Goal: Communication & Community: Answer question/provide support

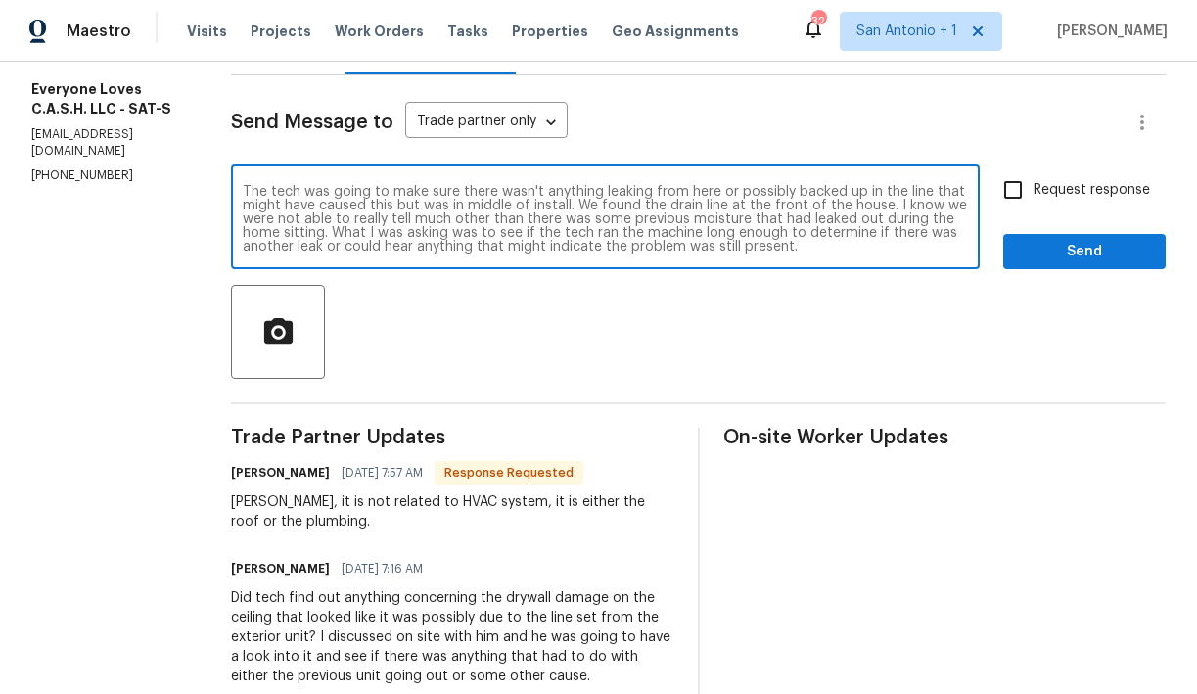
scroll to position [41, 0]
type textarea "We had roof replaced and it was already inspected. There is no plumbing that ru…"
click at [1025, 264] on span "Send" at bounding box center [1084, 252] width 131 height 24
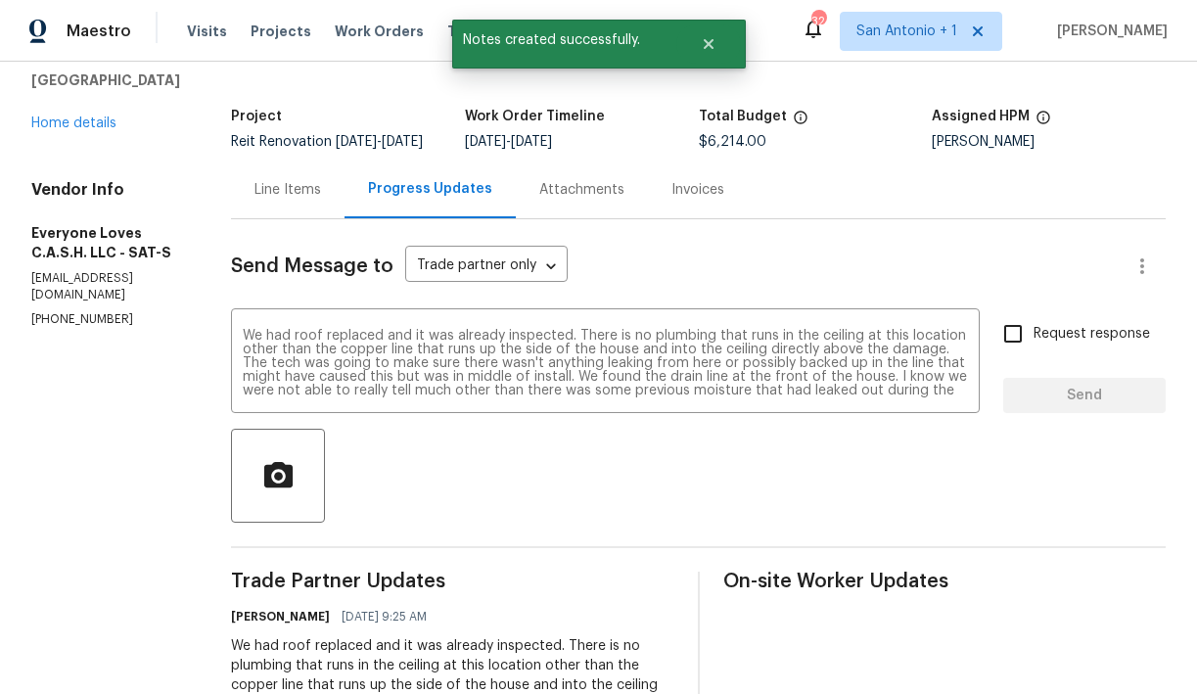
scroll to position [92, 0]
click at [74, 133] on div "526 Radiance Ave San Antonio, TX 78218 Home details" at bounding box center [107, 89] width 153 height 90
click at [77, 128] on link "Home details" at bounding box center [73, 124] width 85 height 14
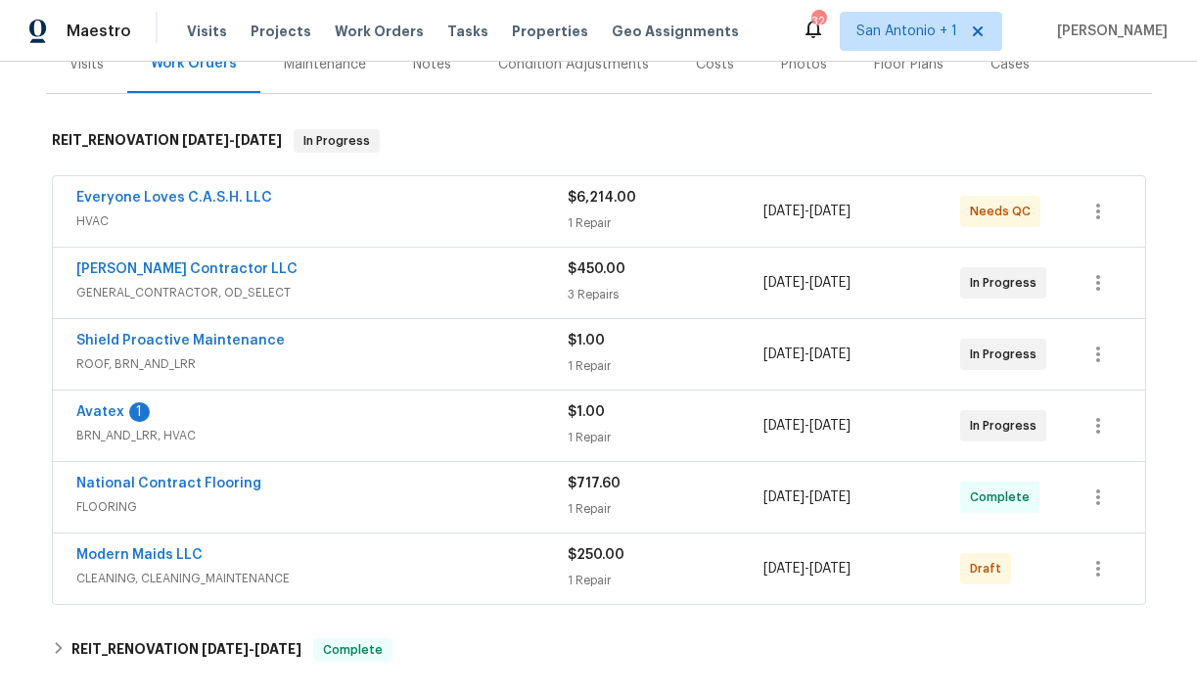
scroll to position [264, 0]
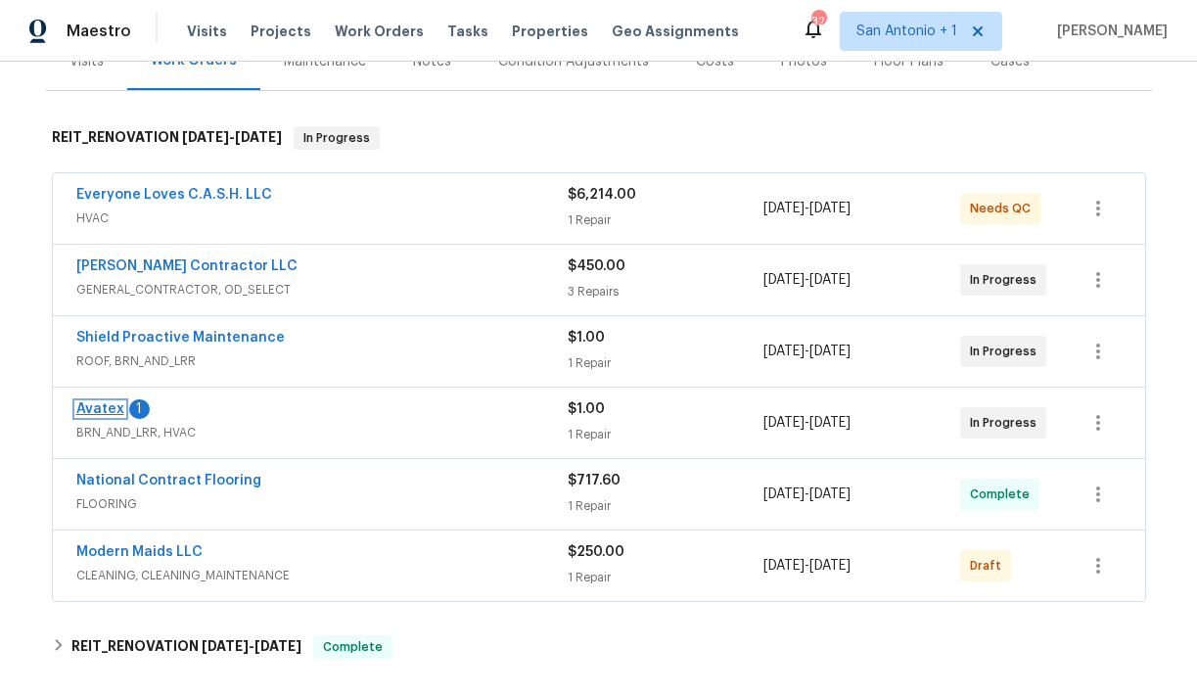
click at [103, 406] on link "Avatex" at bounding box center [100, 409] width 48 height 14
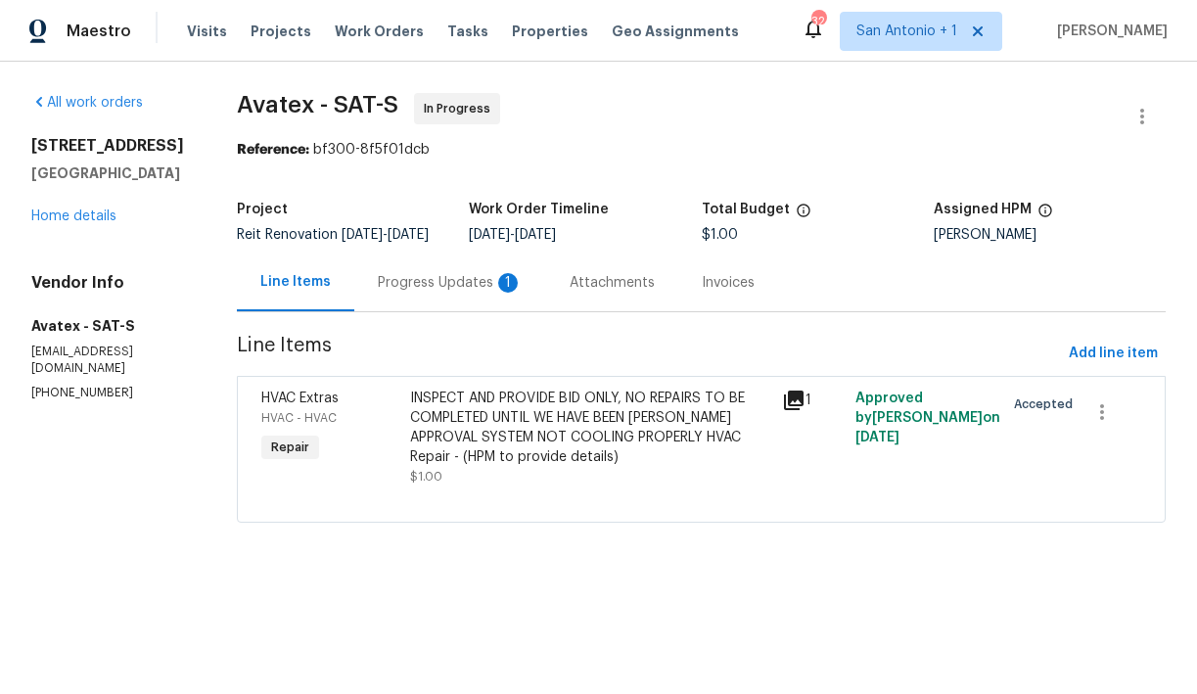
click at [438, 293] on div "Progress Updates 1" at bounding box center [450, 283] width 145 height 20
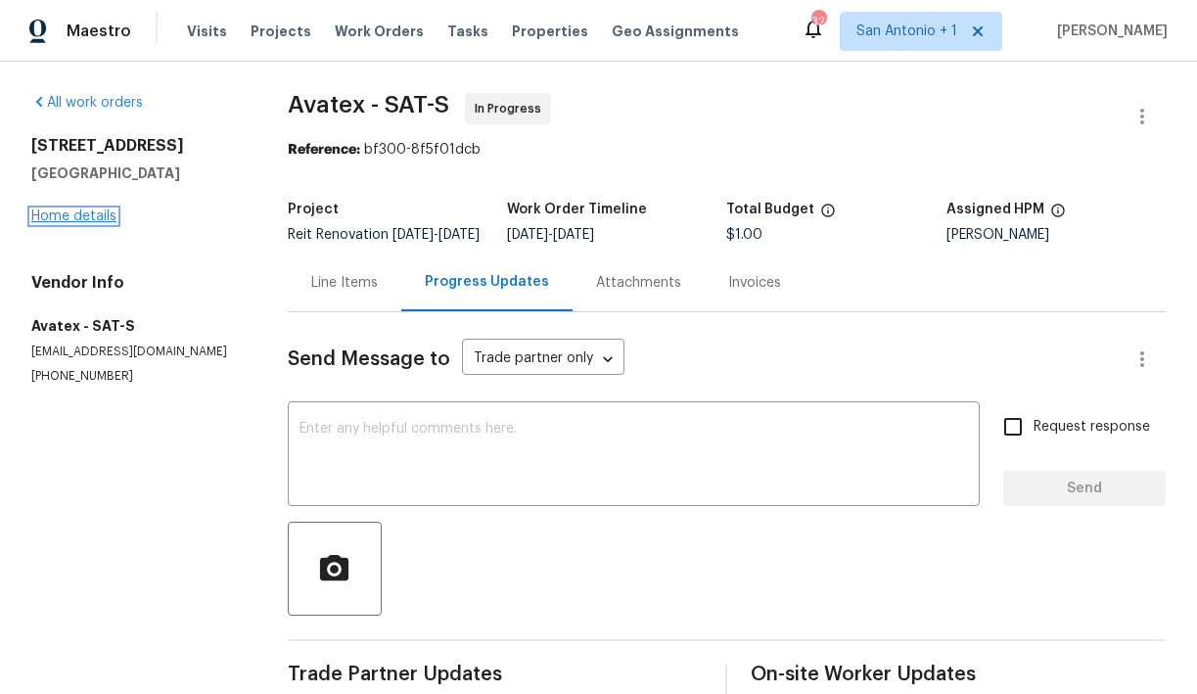
click at [91, 219] on link "Home details" at bounding box center [73, 216] width 85 height 14
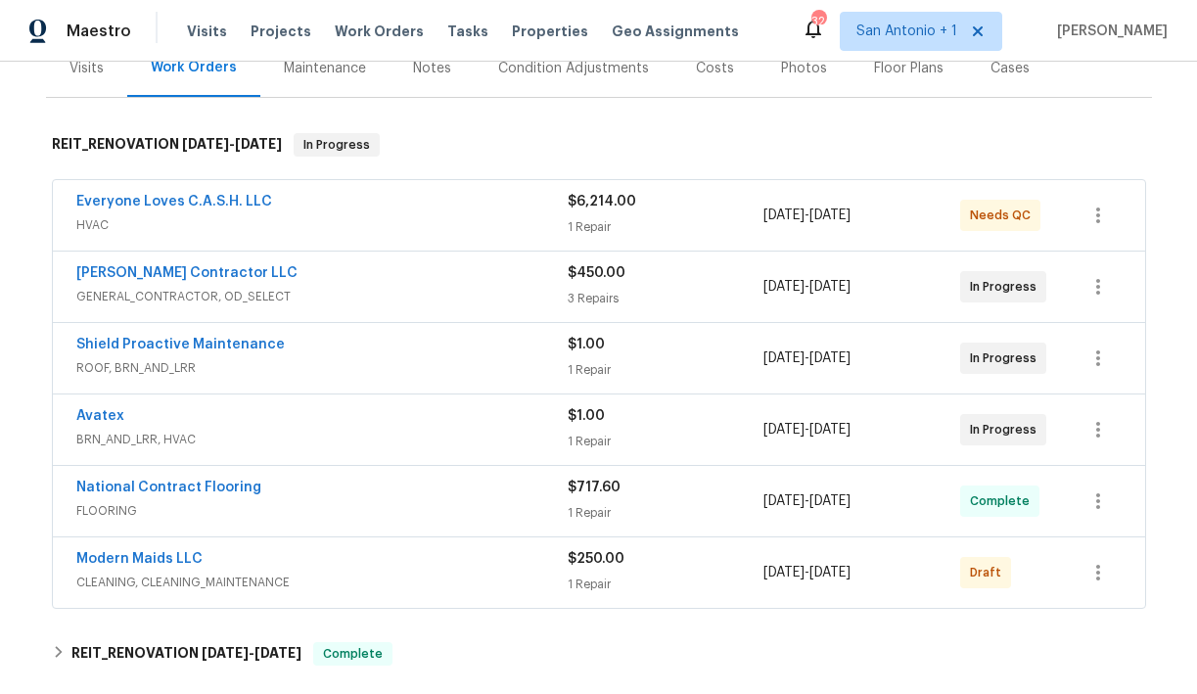
scroll to position [262, 0]
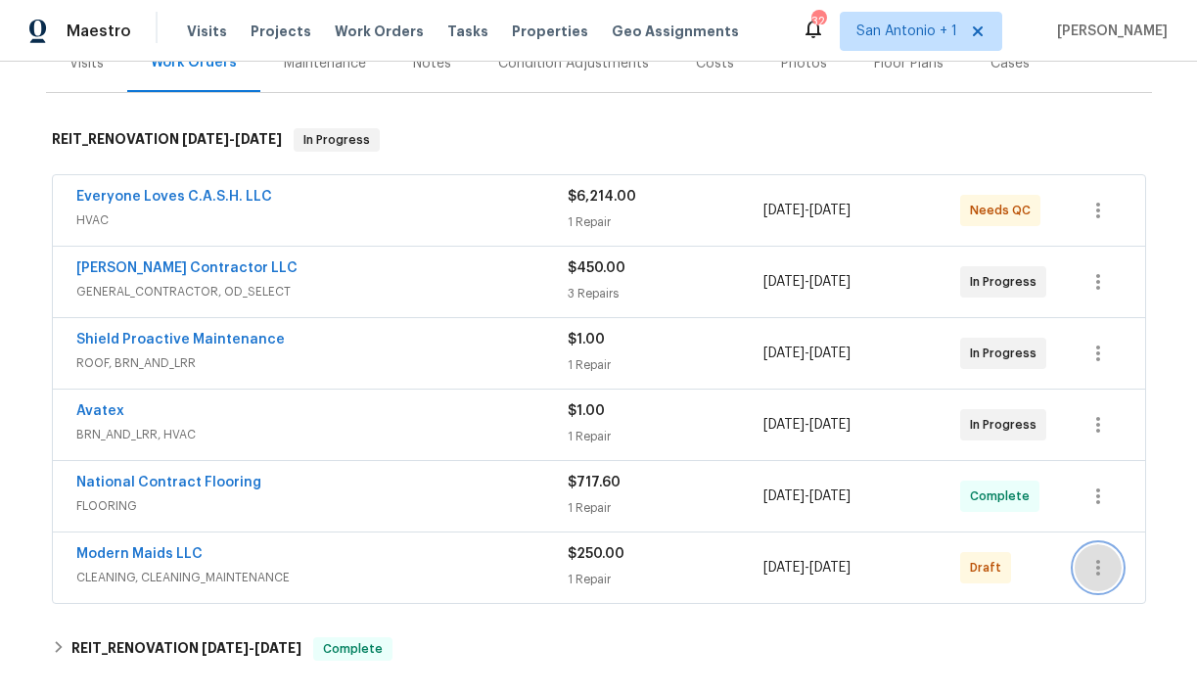
click at [1090, 563] on icon "button" at bounding box center [1097, 567] width 23 height 23
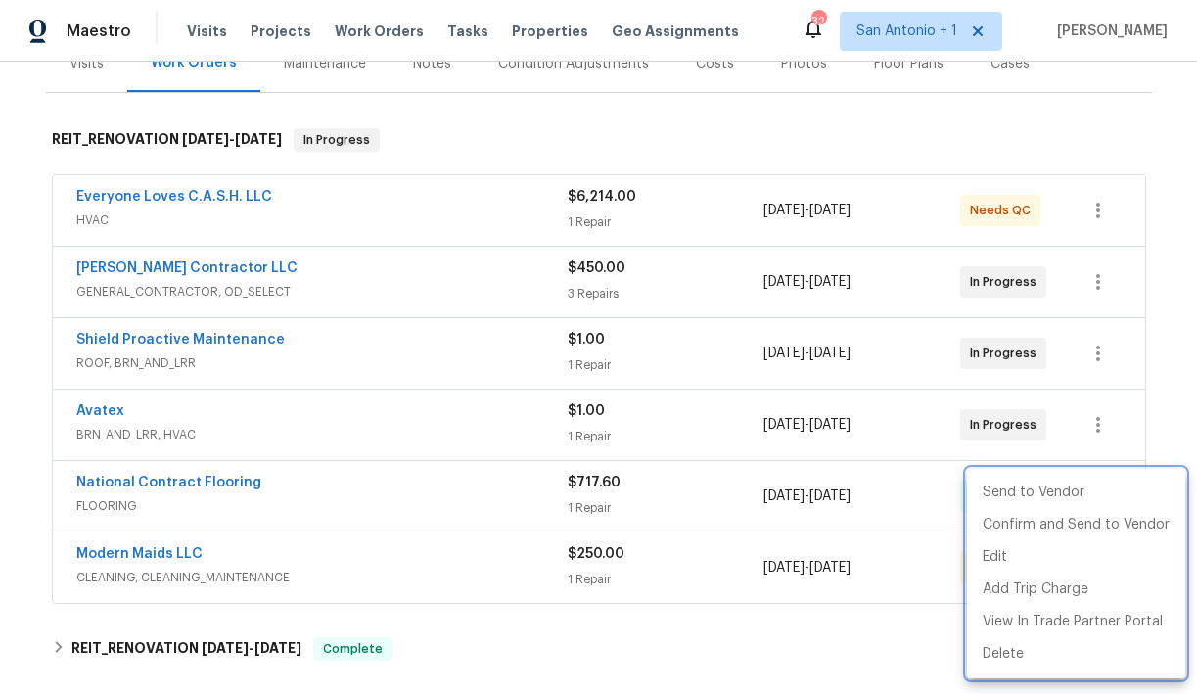
click at [770, 141] on div at bounding box center [598, 347] width 1197 height 694
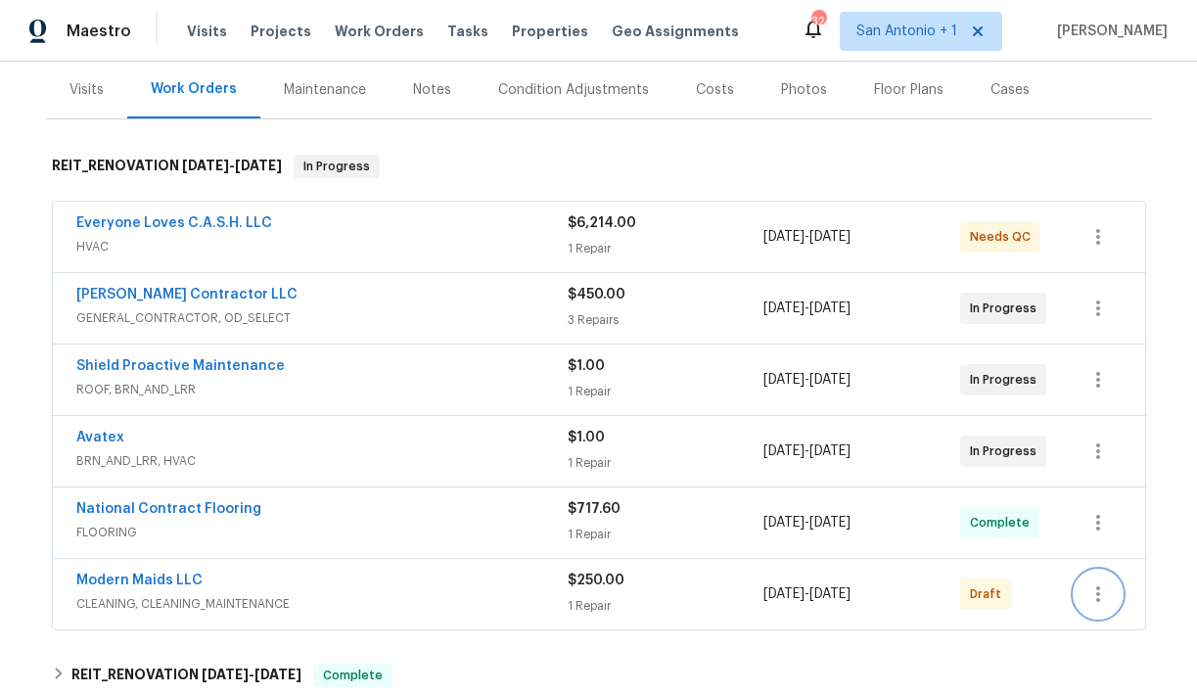
scroll to position [240, 0]
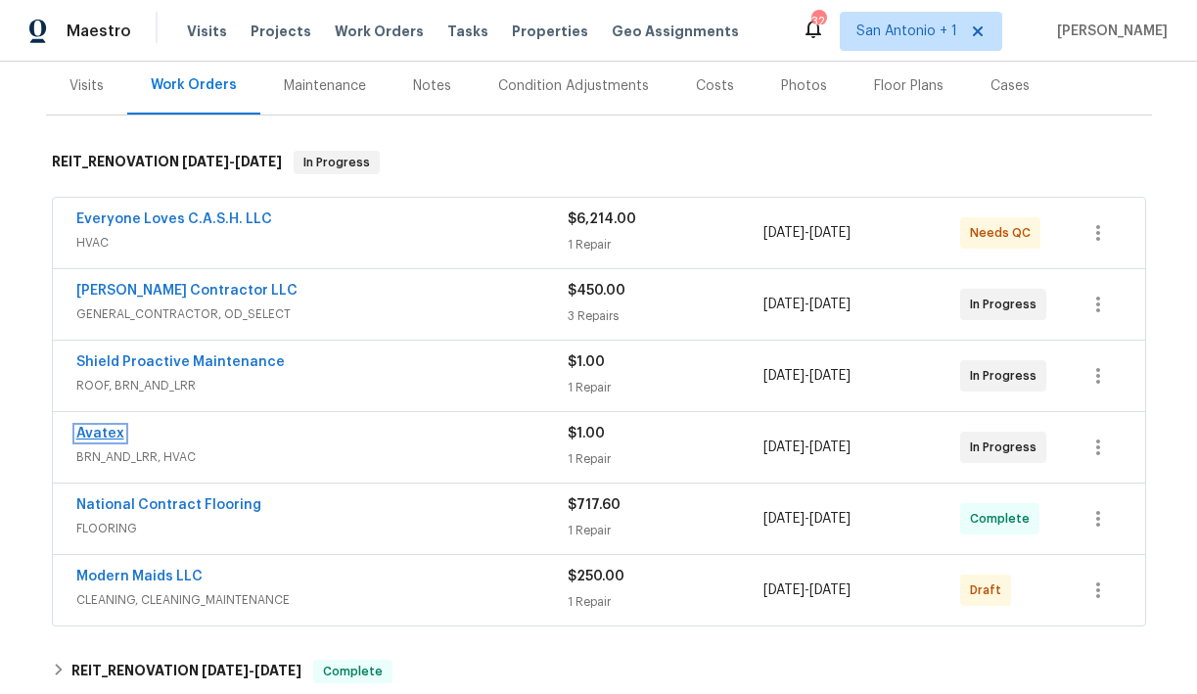
click at [100, 434] on link "Avatex" at bounding box center [100, 434] width 48 height 14
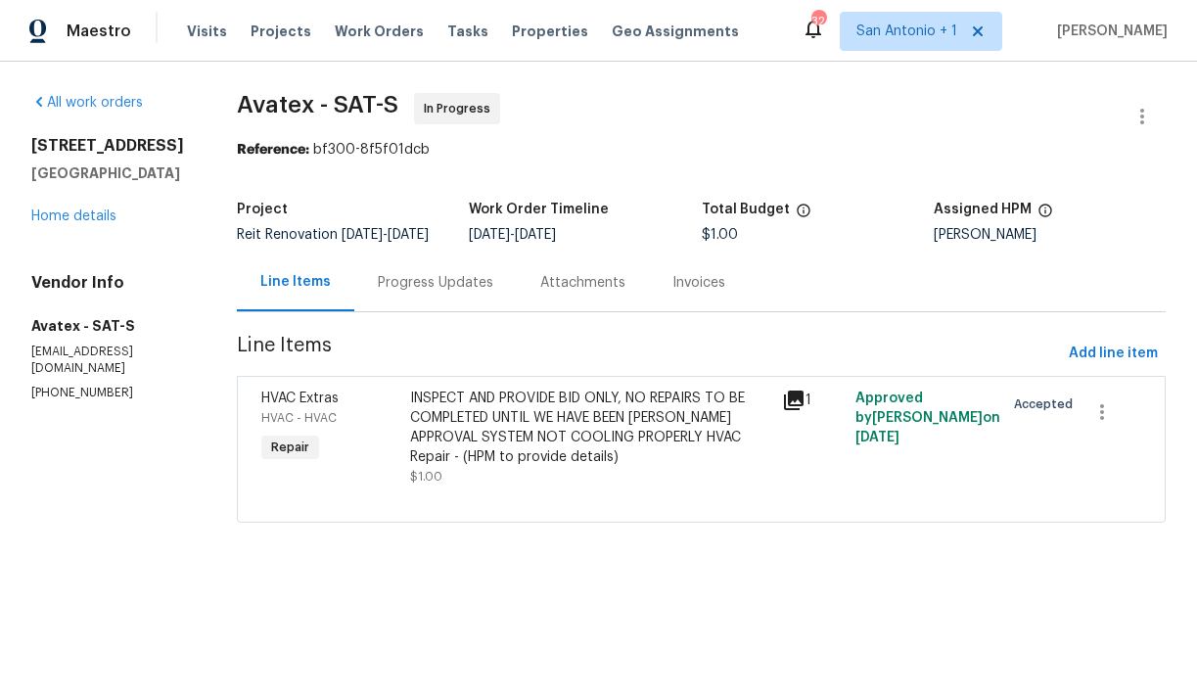
click at [415, 293] on div "Progress Updates" at bounding box center [435, 283] width 115 height 20
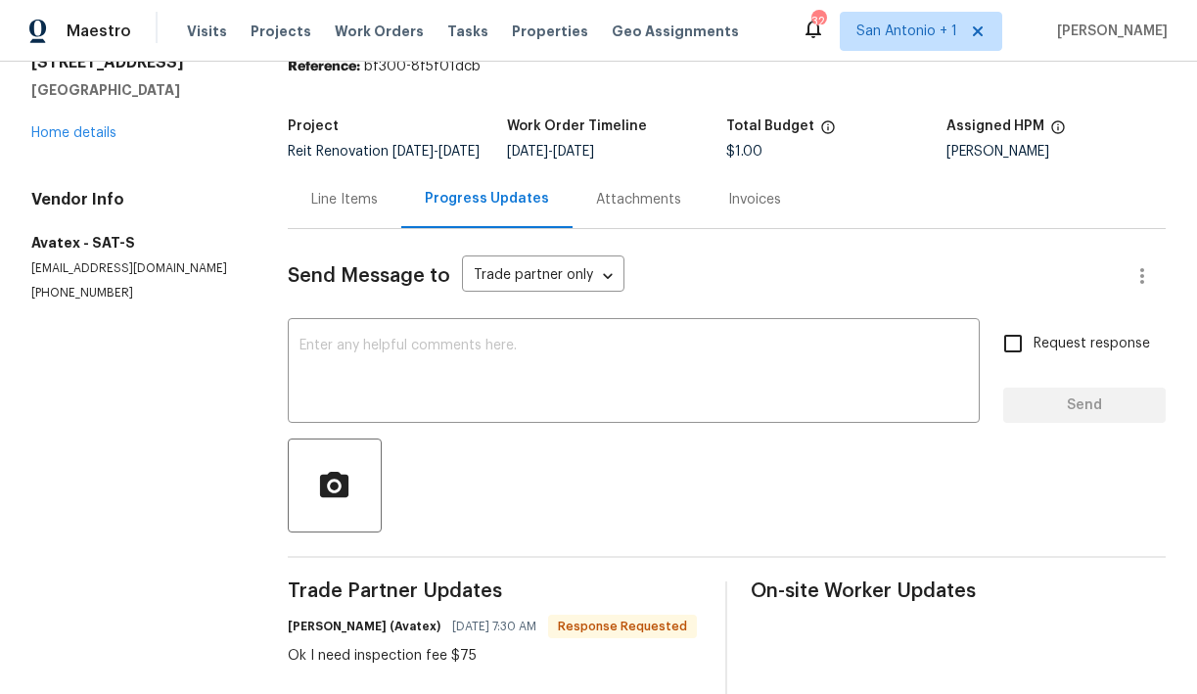
scroll to position [42, 0]
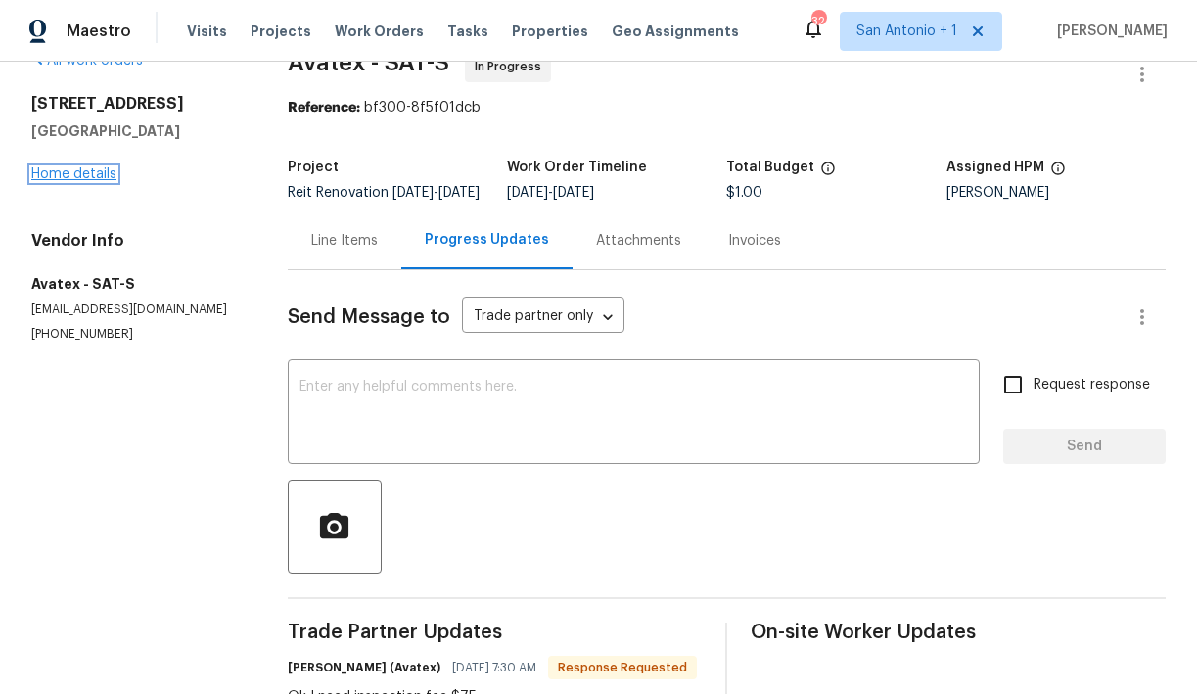
click at [82, 176] on link "Home details" at bounding box center [73, 174] width 85 height 14
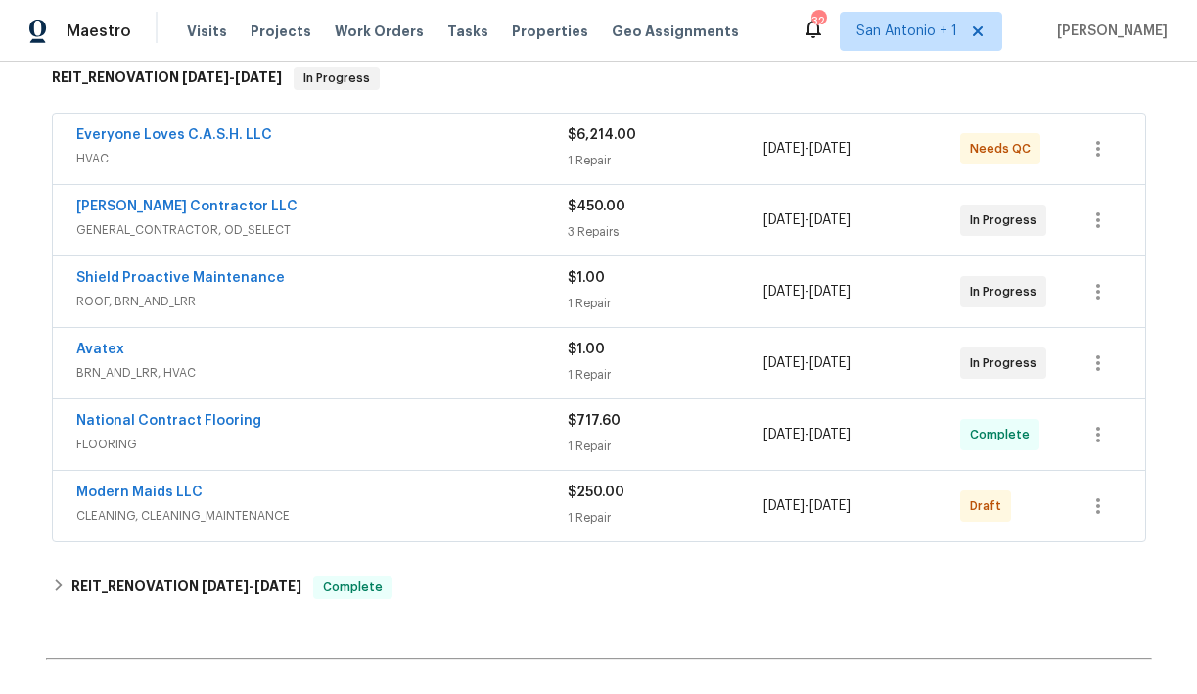
scroll to position [325, 0]
click at [1097, 504] on icon "button" at bounding box center [1098, 505] width 4 height 16
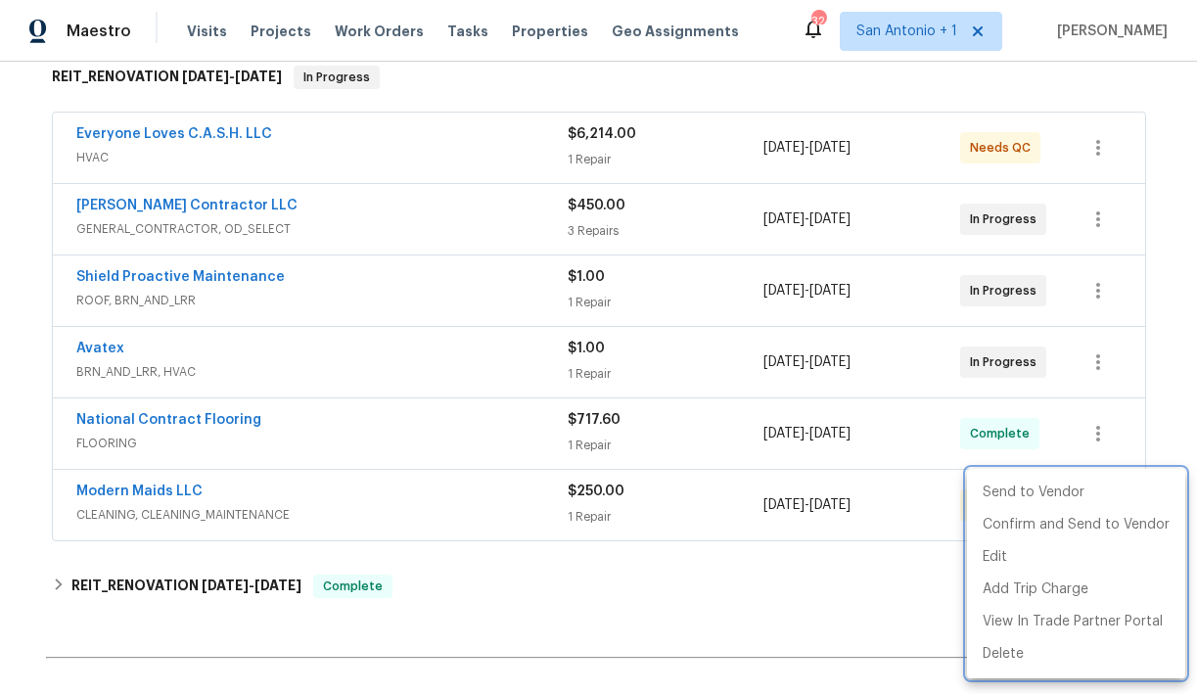
click at [888, 552] on div at bounding box center [598, 347] width 1197 height 694
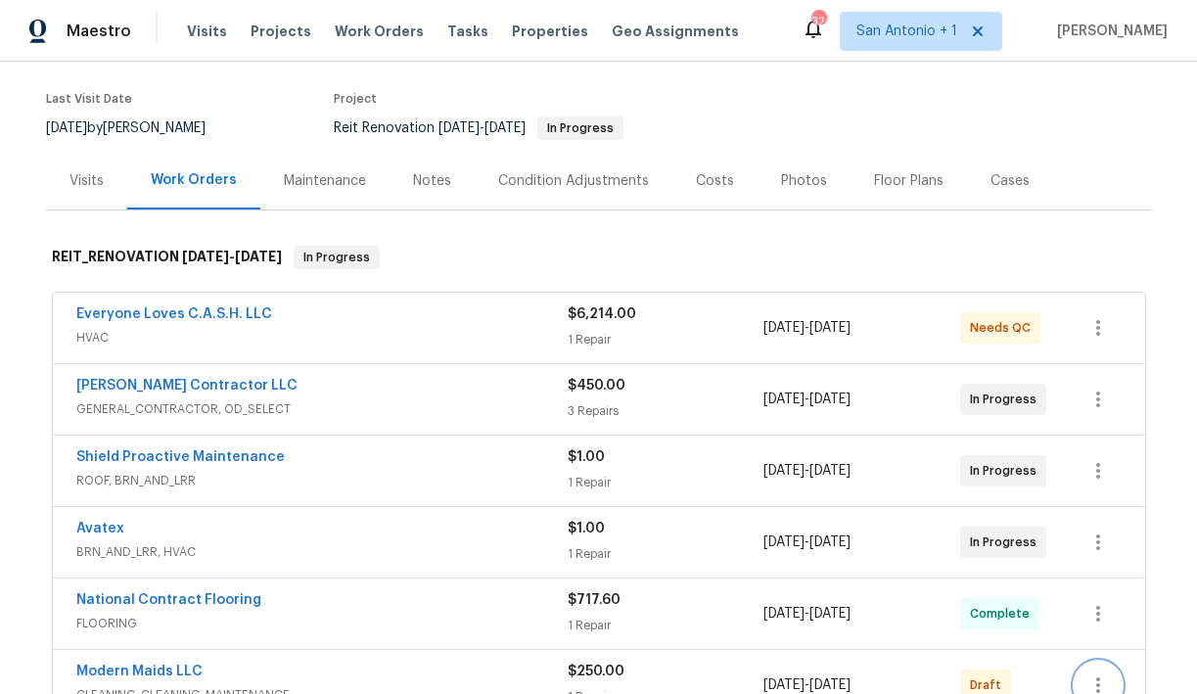
scroll to position [77, 0]
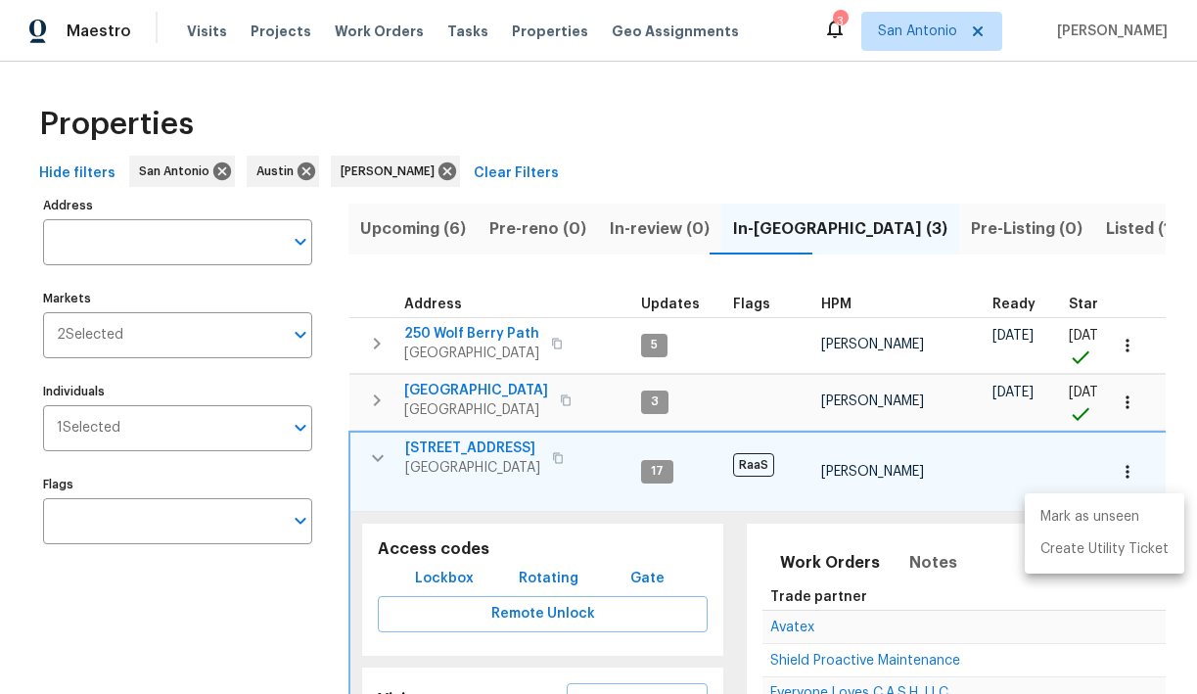
scroll to position [0, 700]
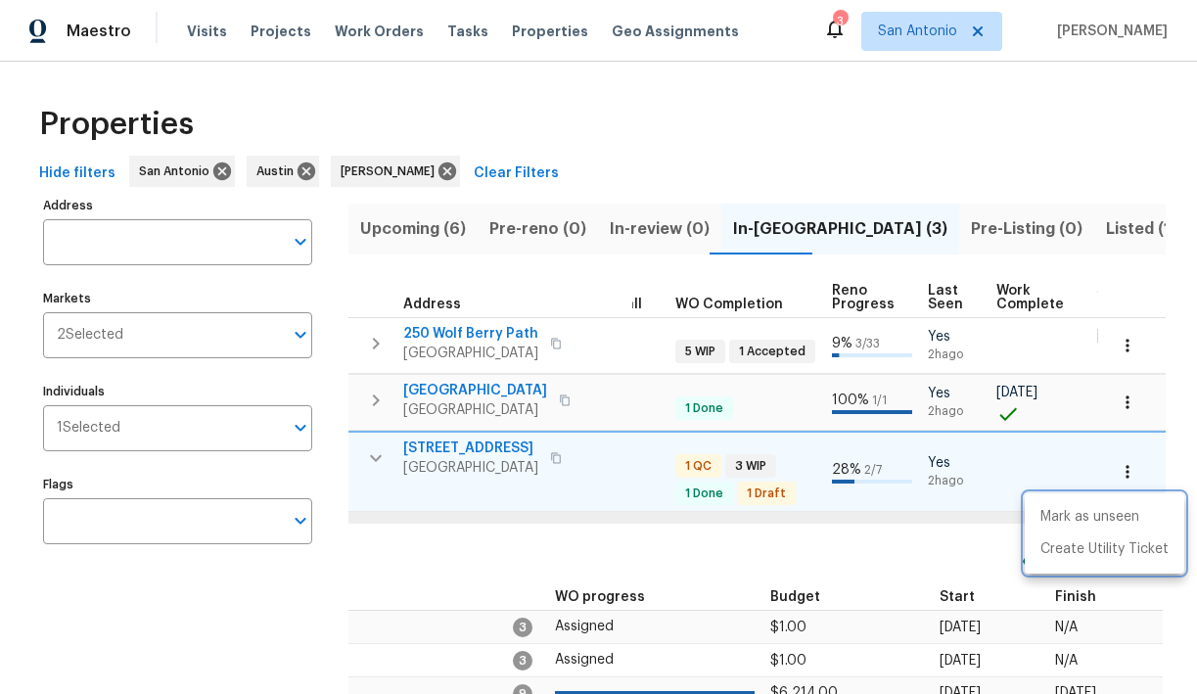
click at [476, 332] on div at bounding box center [598, 347] width 1197 height 694
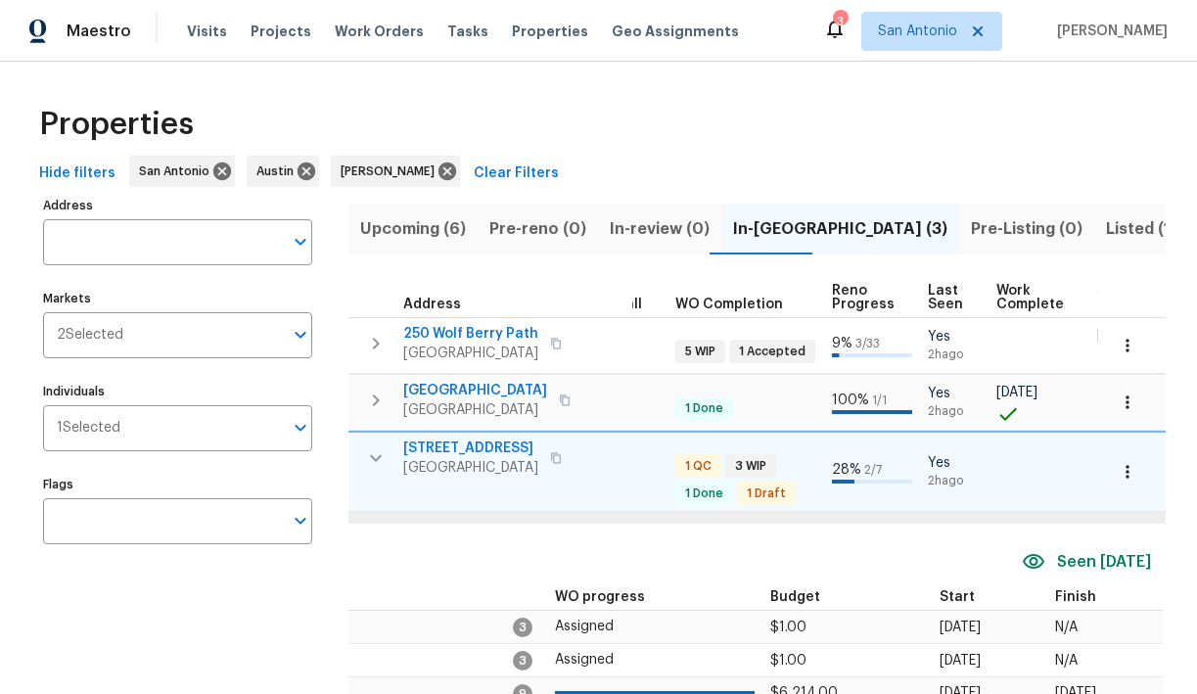
click at [476, 332] on span "250 Wolf Berry Path" at bounding box center [470, 334] width 135 height 20
click at [478, 392] on span "124 Blossom Valley Strm" at bounding box center [475, 391] width 144 height 20
click at [1127, 405] on icon "button" at bounding box center [1127, 401] width 3 height 13
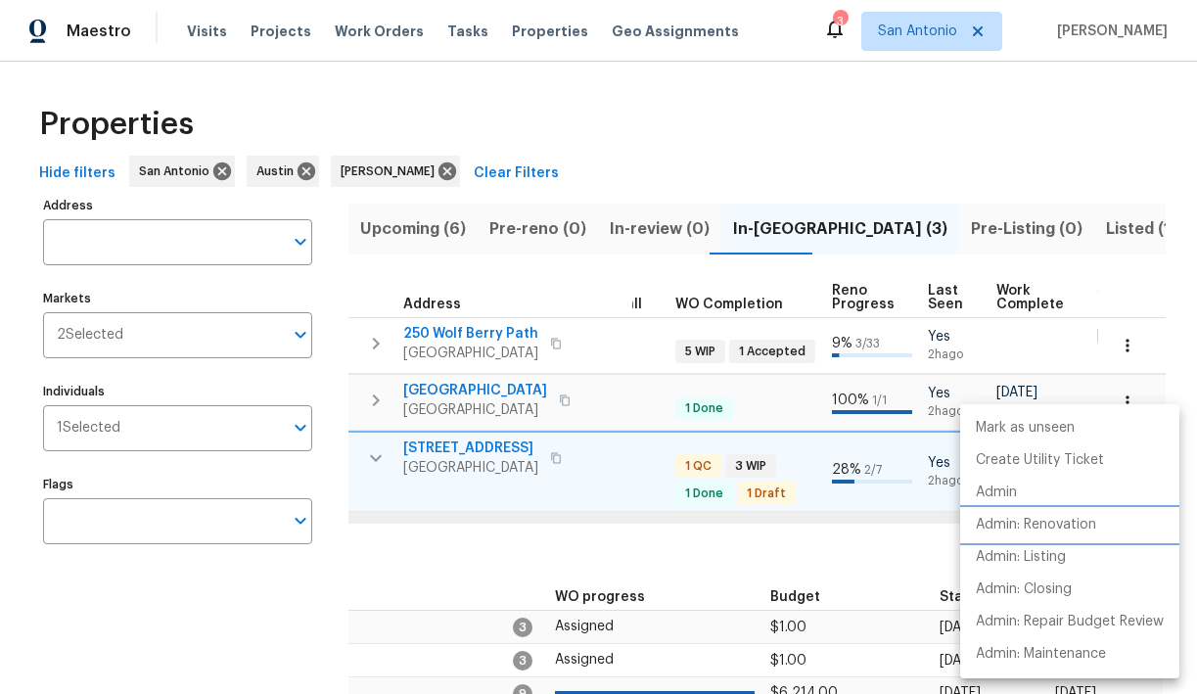
click at [1067, 530] on p "Admin: Renovation" at bounding box center [1036, 525] width 120 height 21
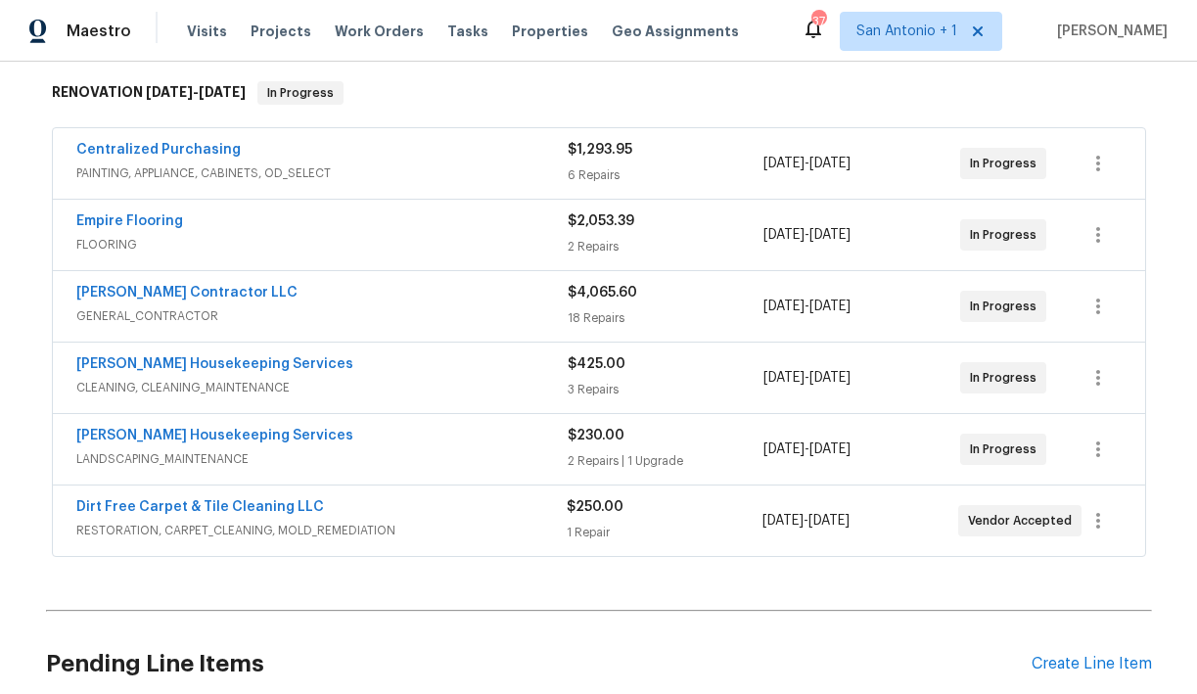
scroll to position [307, 0]
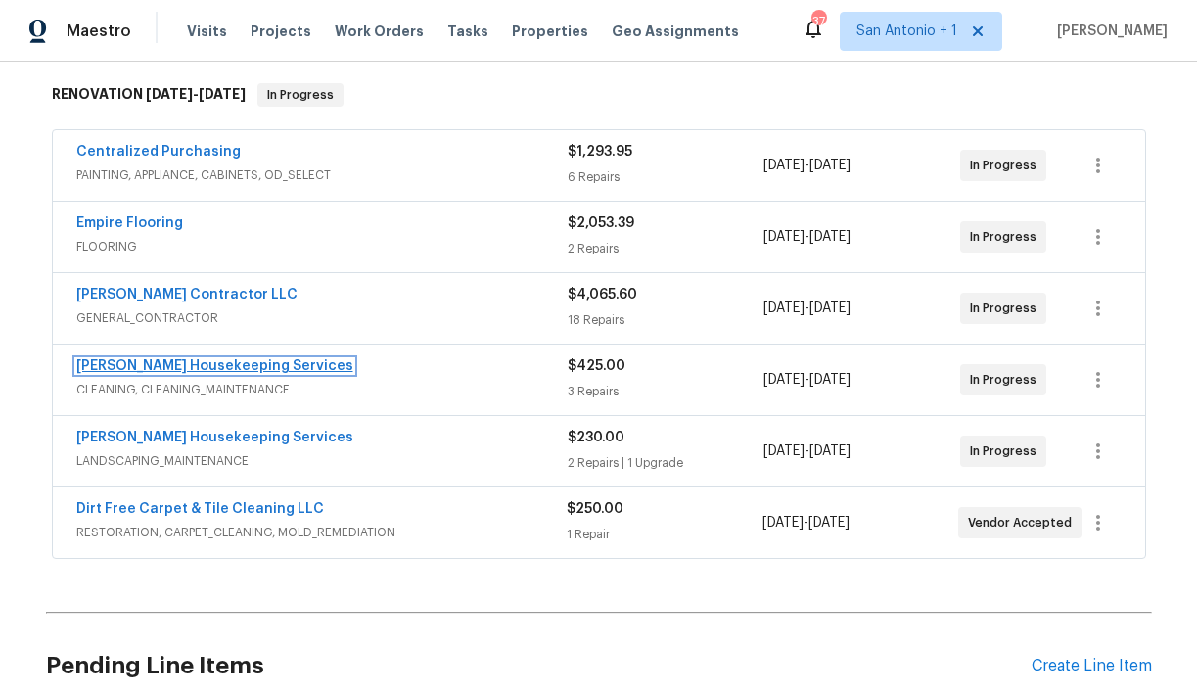
click at [229, 367] on link "[PERSON_NAME] Housekeeping Services" at bounding box center [214, 366] width 277 height 14
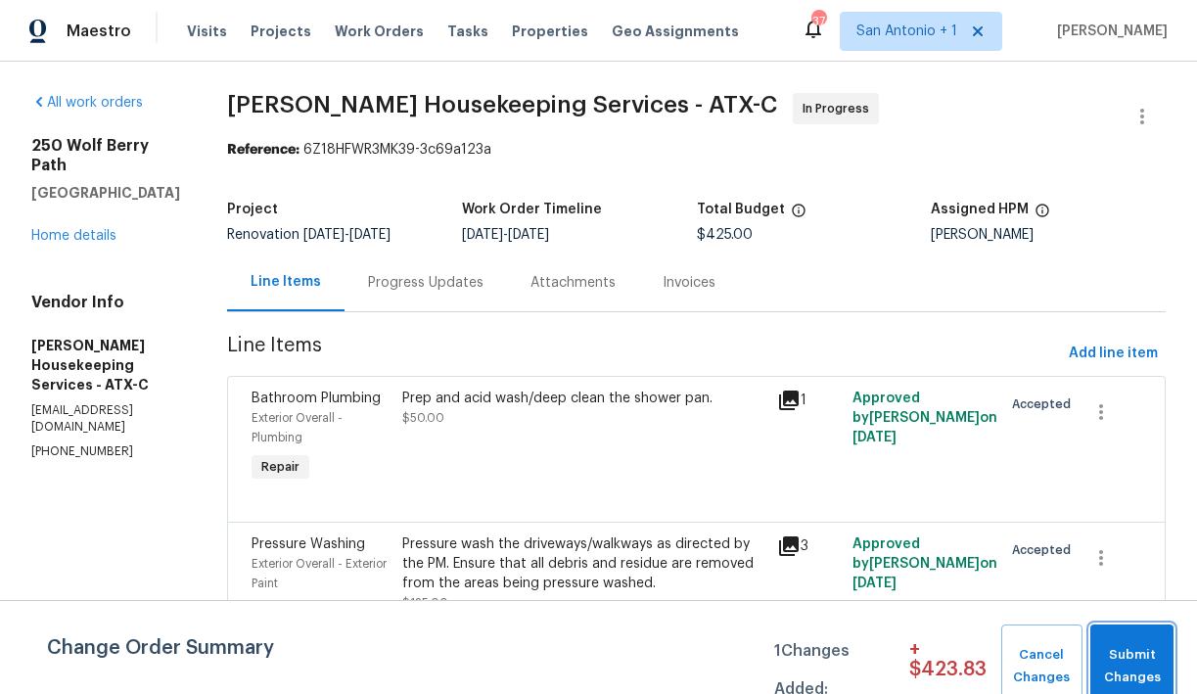
click at [1147, 654] on span "Submit Changes" at bounding box center [1132, 666] width 64 height 45
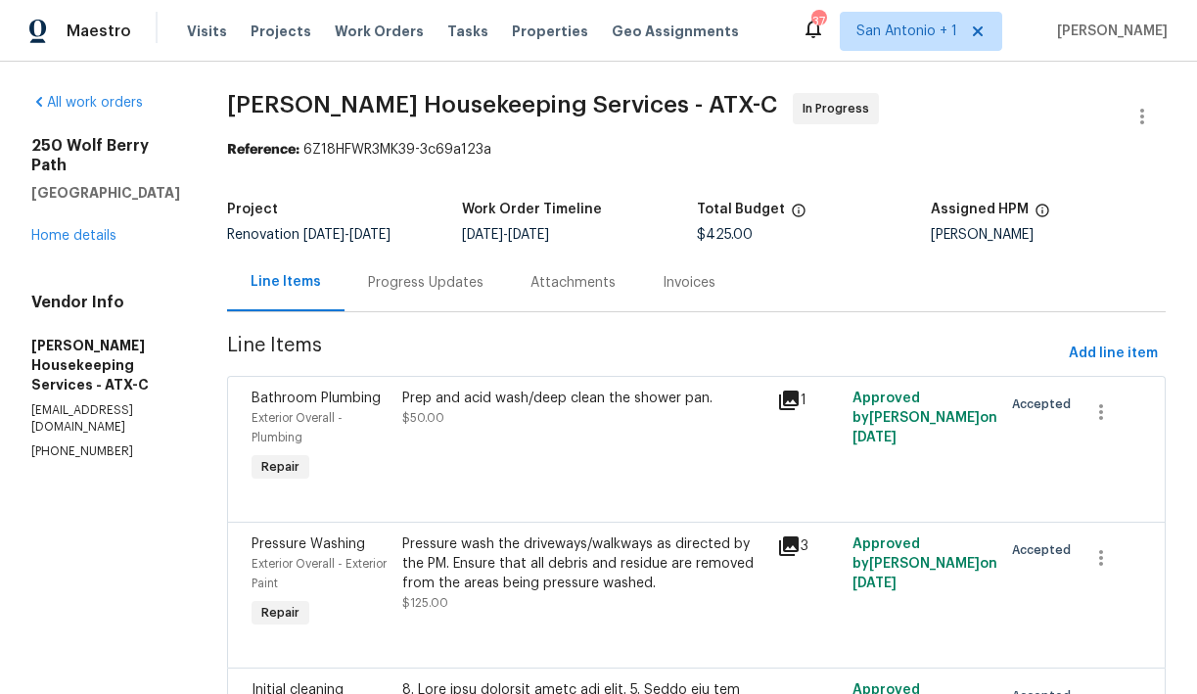
click at [444, 282] on div "Progress Updates" at bounding box center [425, 283] width 115 height 20
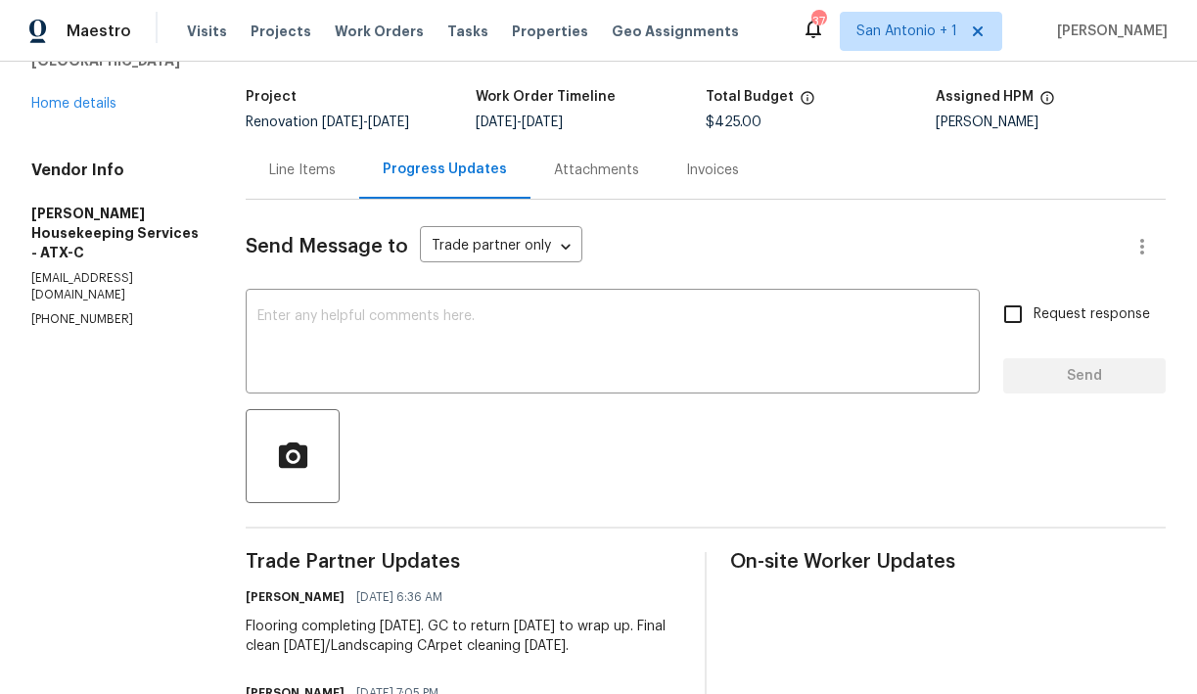
scroll to position [112, 0]
click at [483, 335] on textarea at bounding box center [612, 344] width 711 height 69
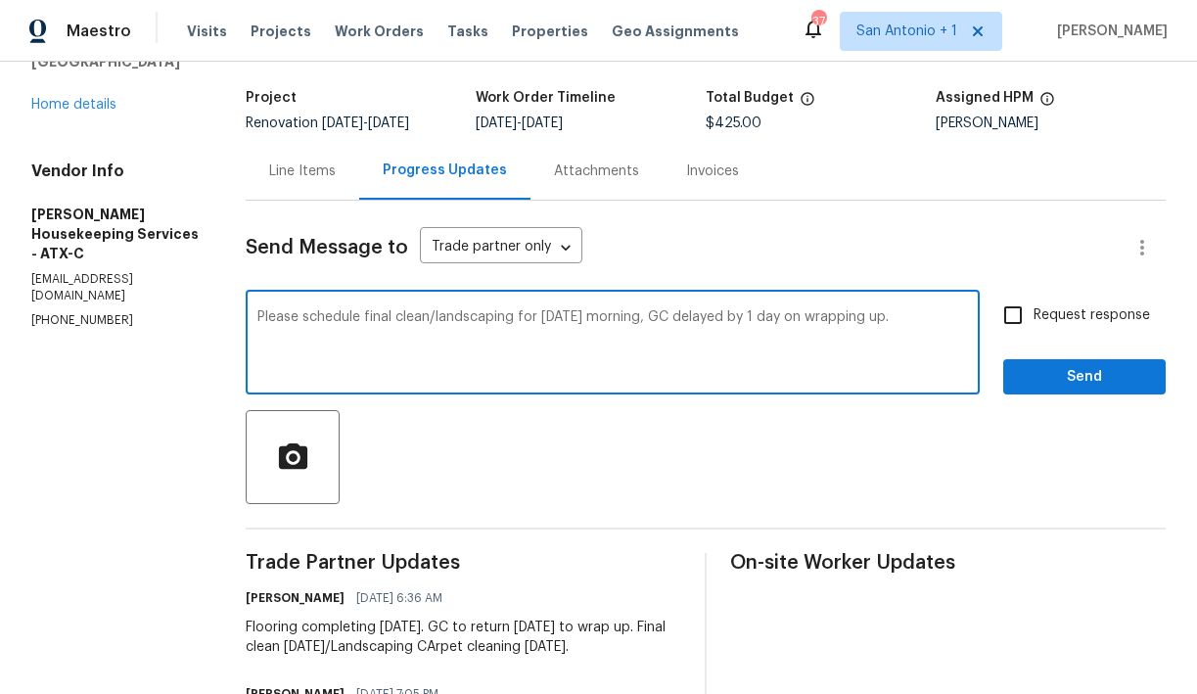
type textarea "Please schedule final clean/landscaping for Thursday morning, GC delayed by 1 d…"
click at [1069, 386] on span "Send" at bounding box center [1084, 377] width 131 height 24
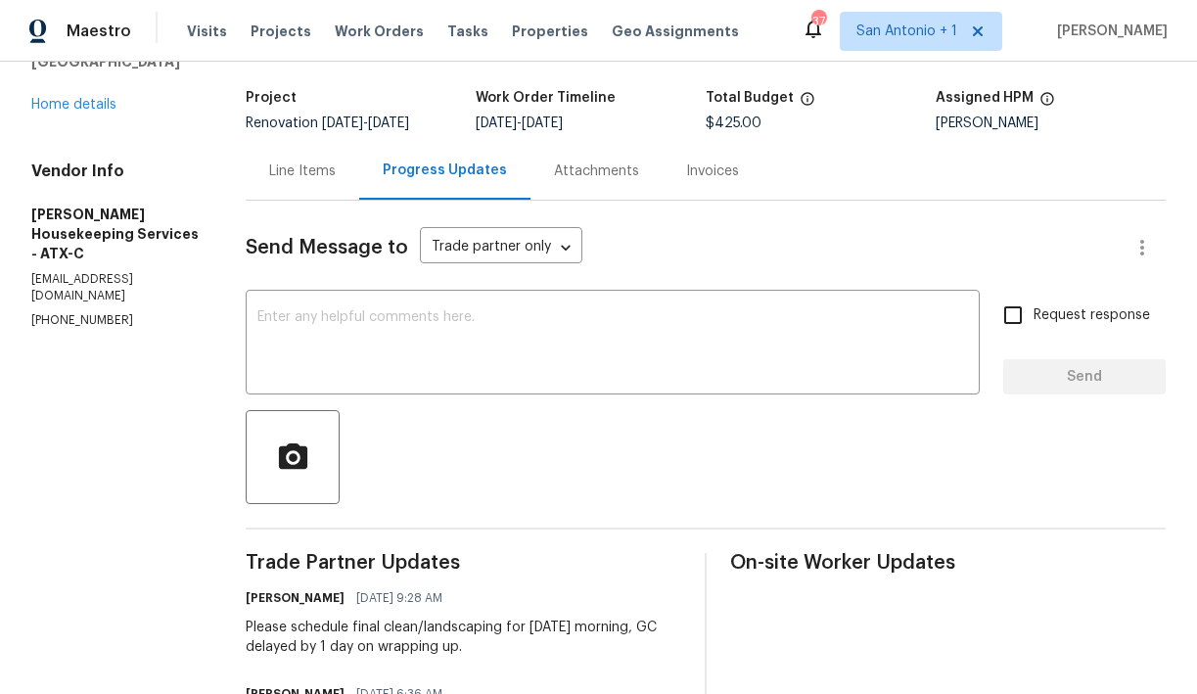
click at [1033, 163] on div "Line Items Progress Updates Attachments Invoices" at bounding box center [706, 171] width 920 height 59
click at [91, 106] on link "Home details" at bounding box center [73, 105] width 85 height 14
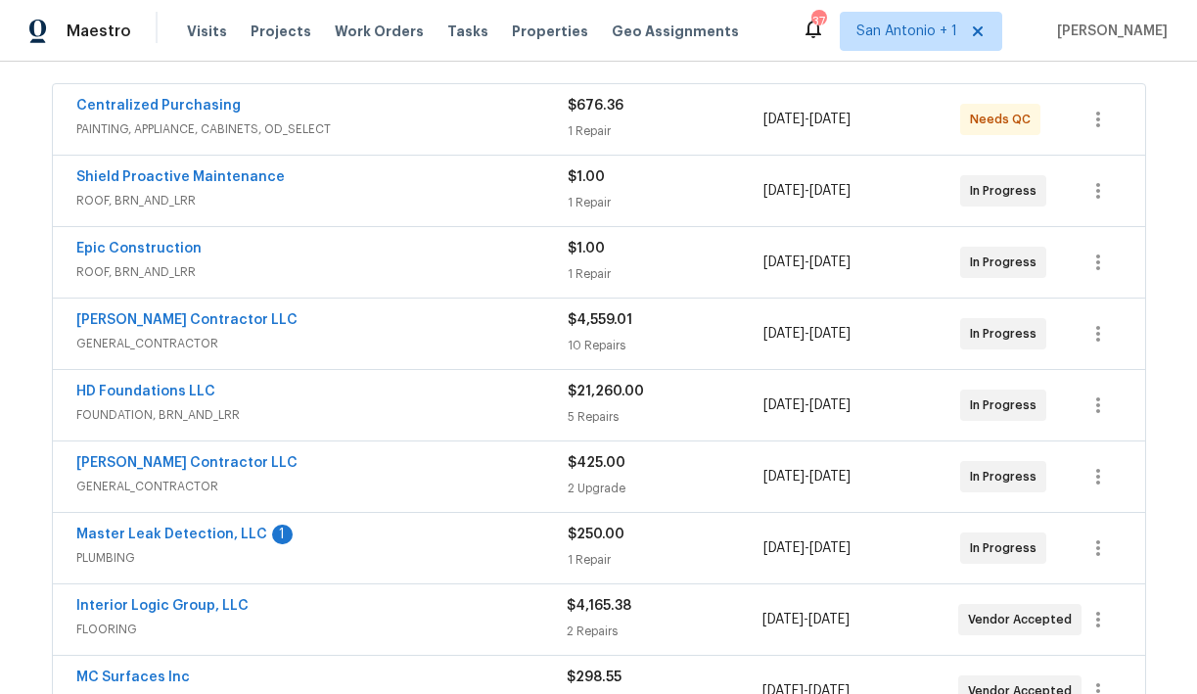
scroll to position [388, 0]
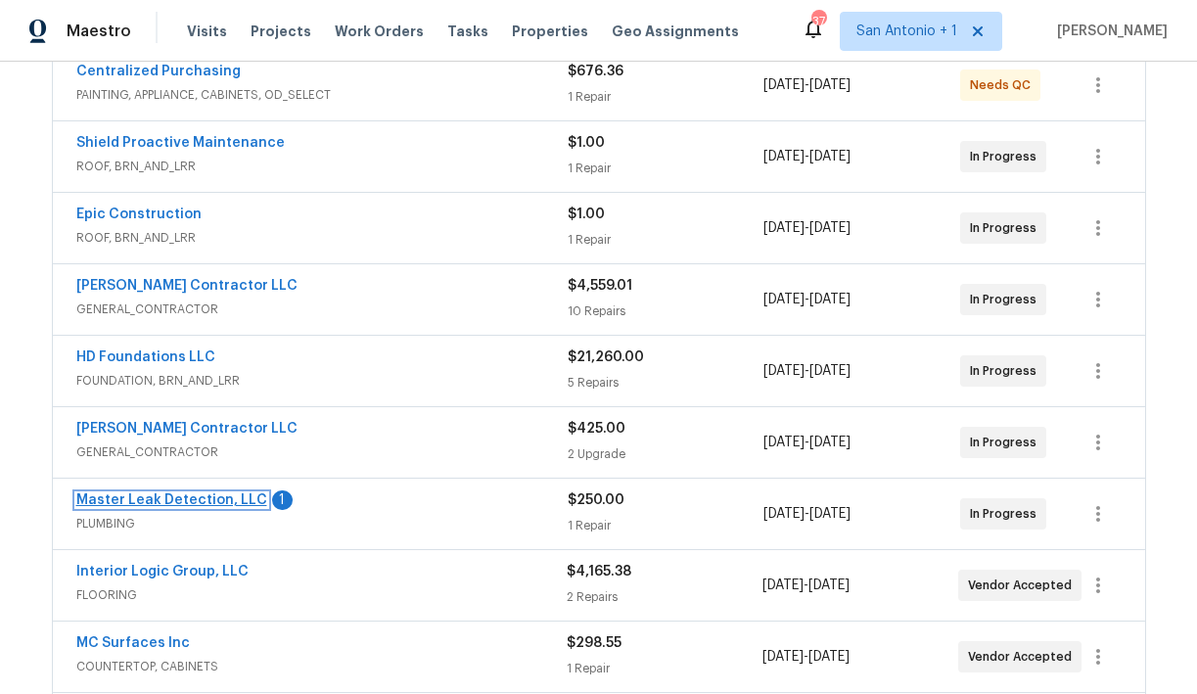
click at [156, 498] on link "Master Leak Detection, LLC" at bounding box center [171, 500] width 191 height 14
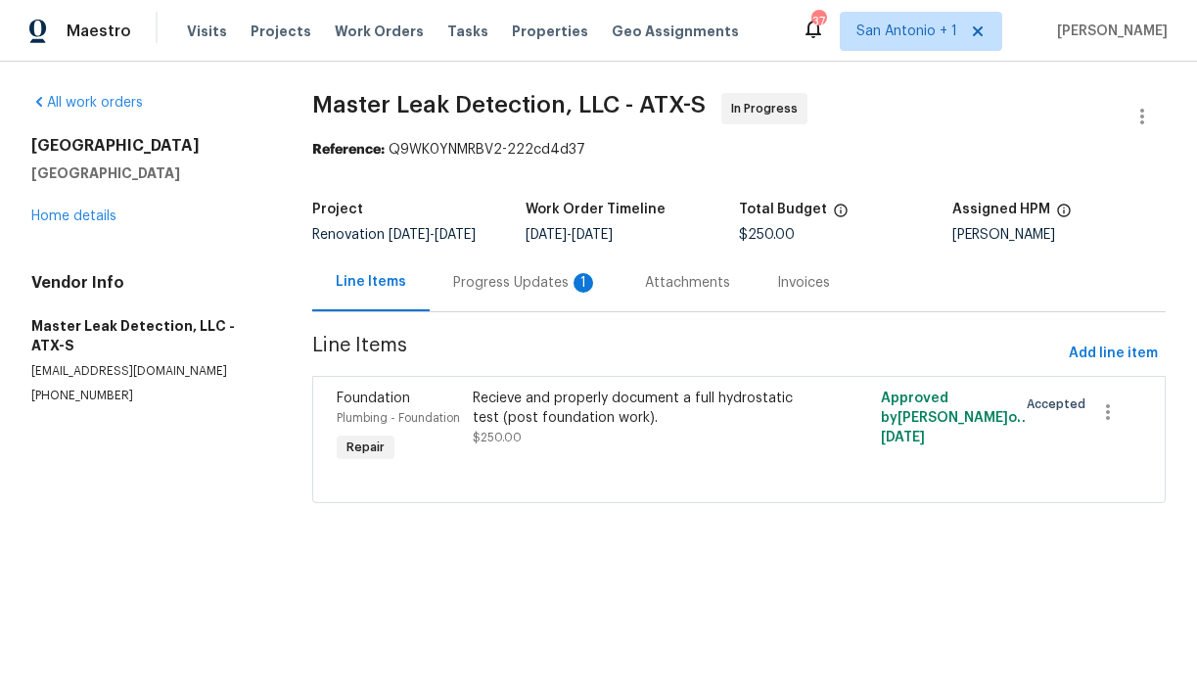
click at [480, 293] on div "Progress Updates 1" at bounding box center [525, 283] width 145 height 20
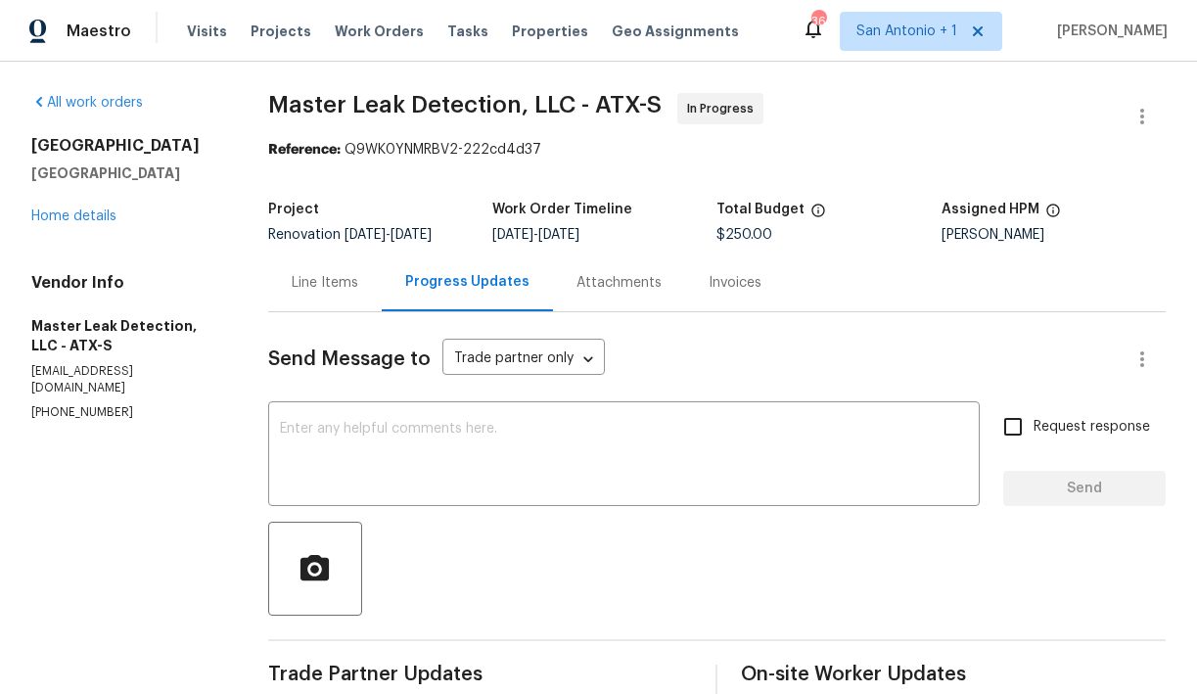
scroll to position [245, 0]
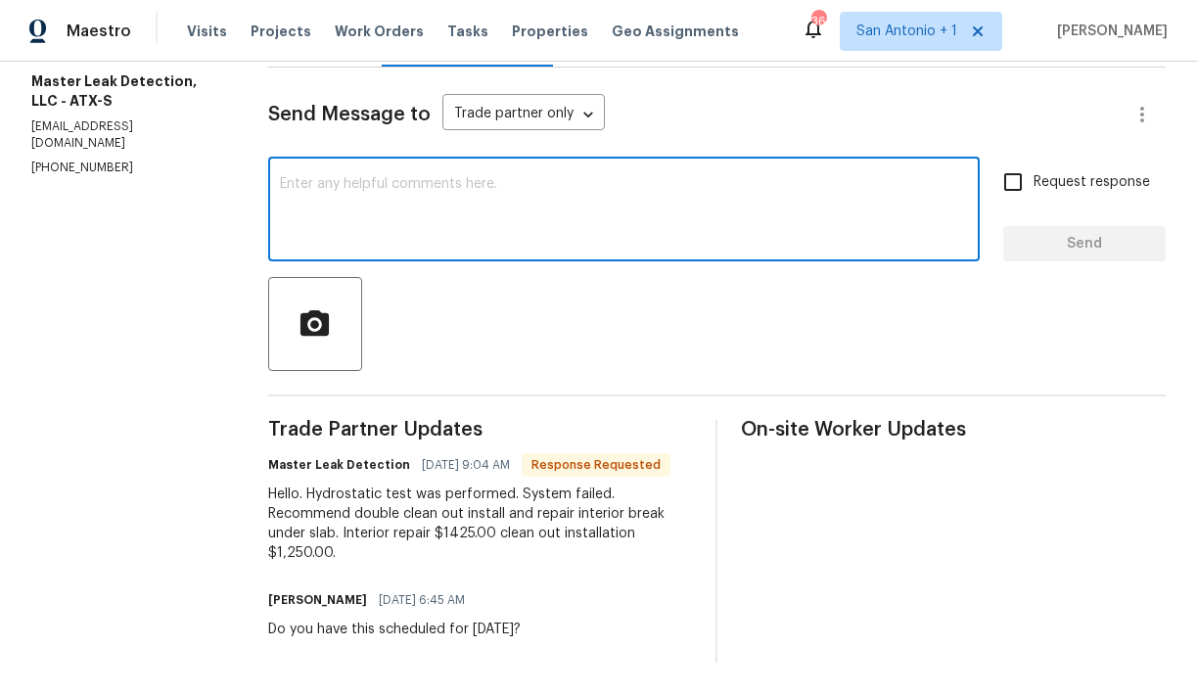
click at [467, 190] on textarea at bounding box center [624, 211] width 688 height 69
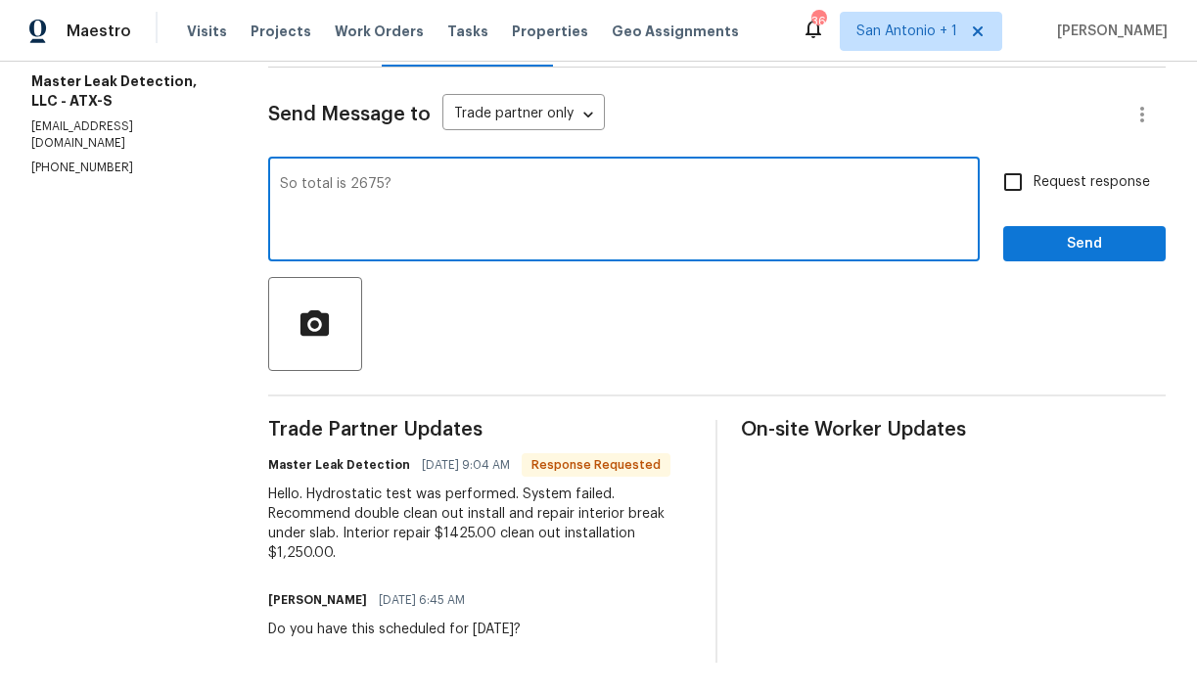
click at [347, 184] on textarea "So total is 2675?" at bounding box center [624, 211] width 688 height 69
click at [446, 191] on textarea "So total is $2675?" at bounding box center [624, 211] width 688 height 69
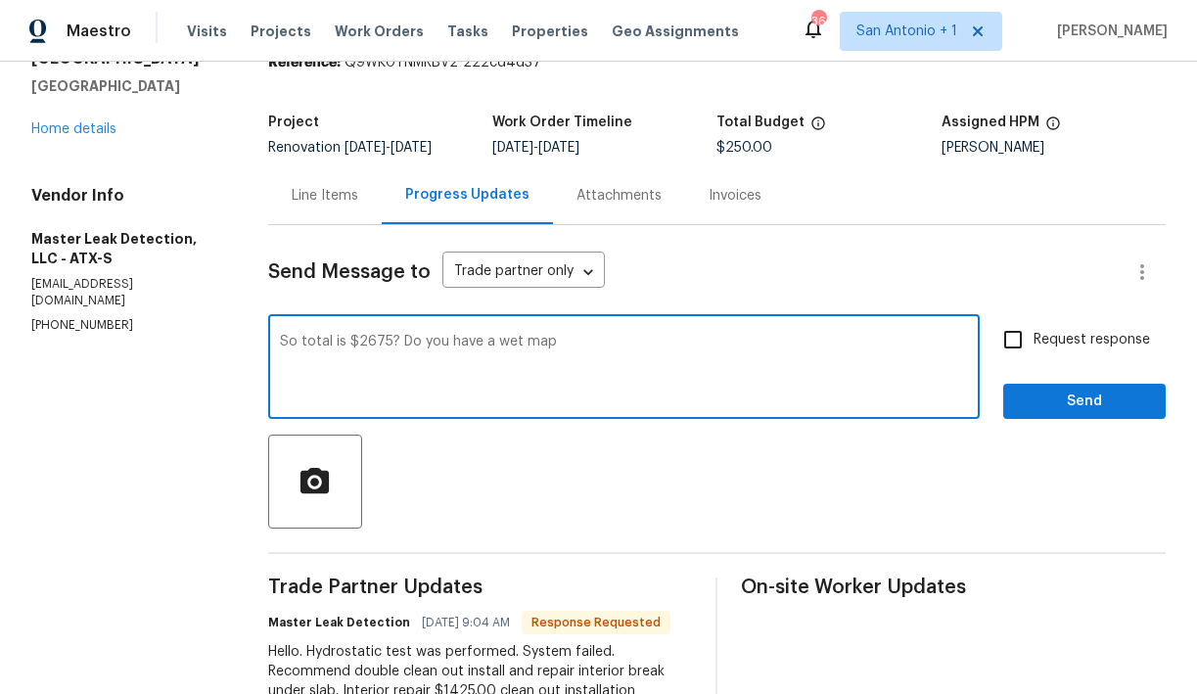
scroll to position [80, 0]
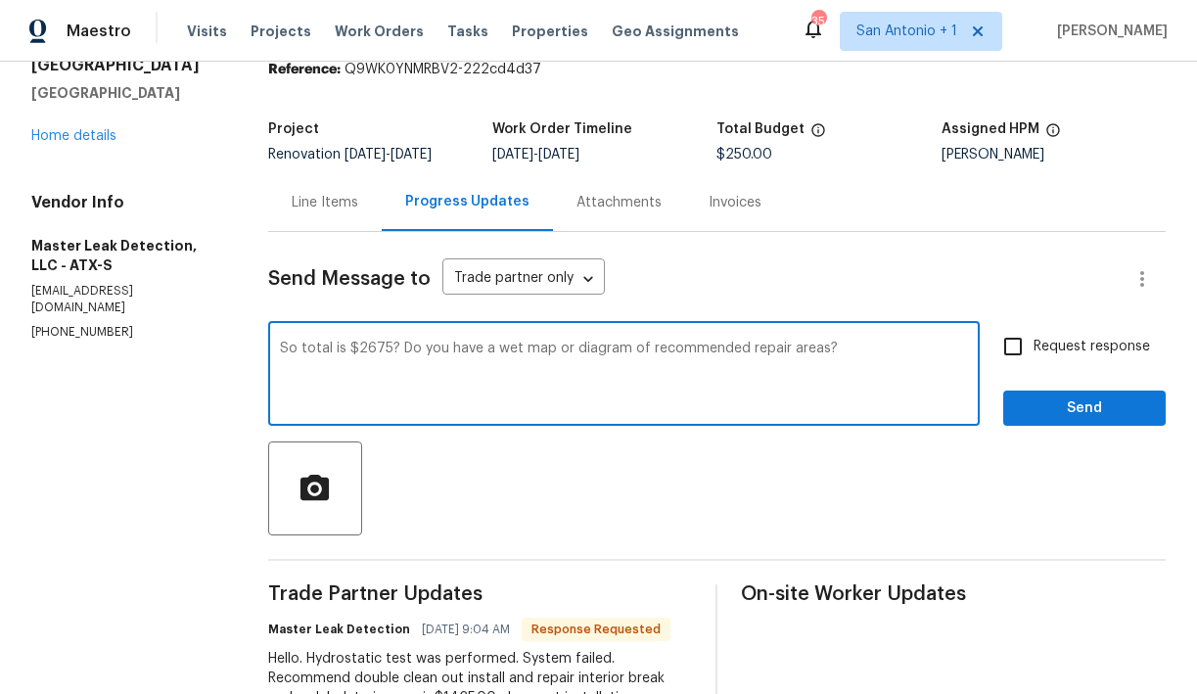
type textarea "So total is $2675? Do you have a wet map or diagram of recommended repair areas?"
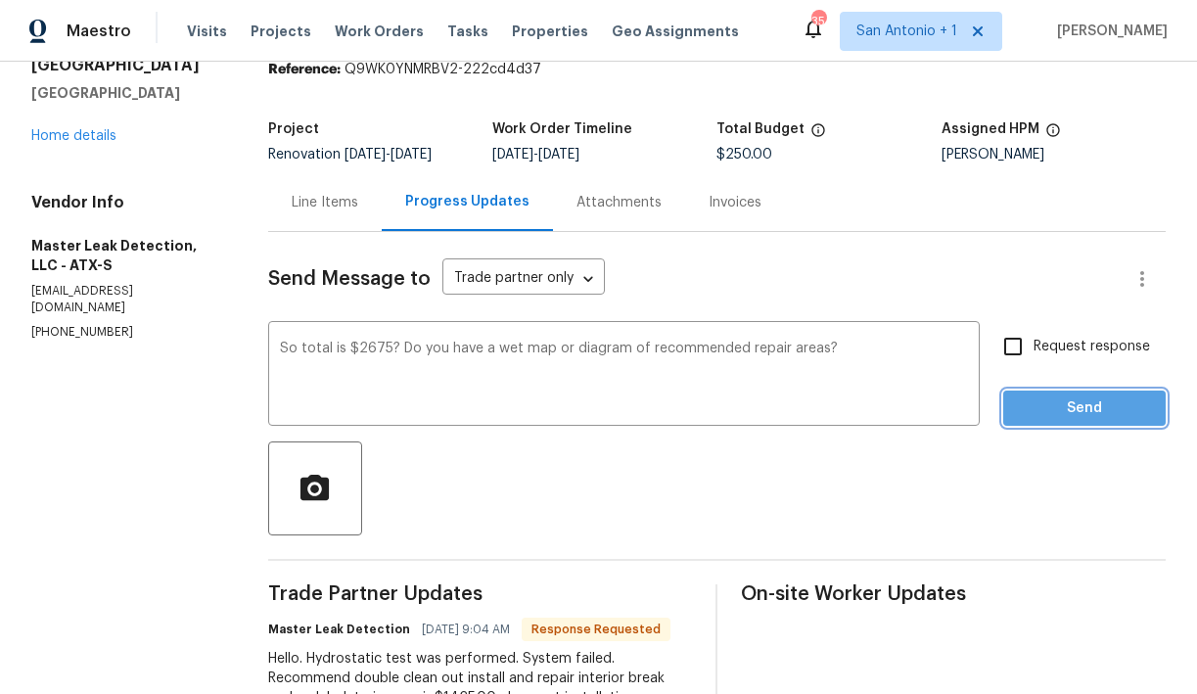
click at [1099, 412] on span "Send" at bounding box center [1084, 408] width 131 height 24
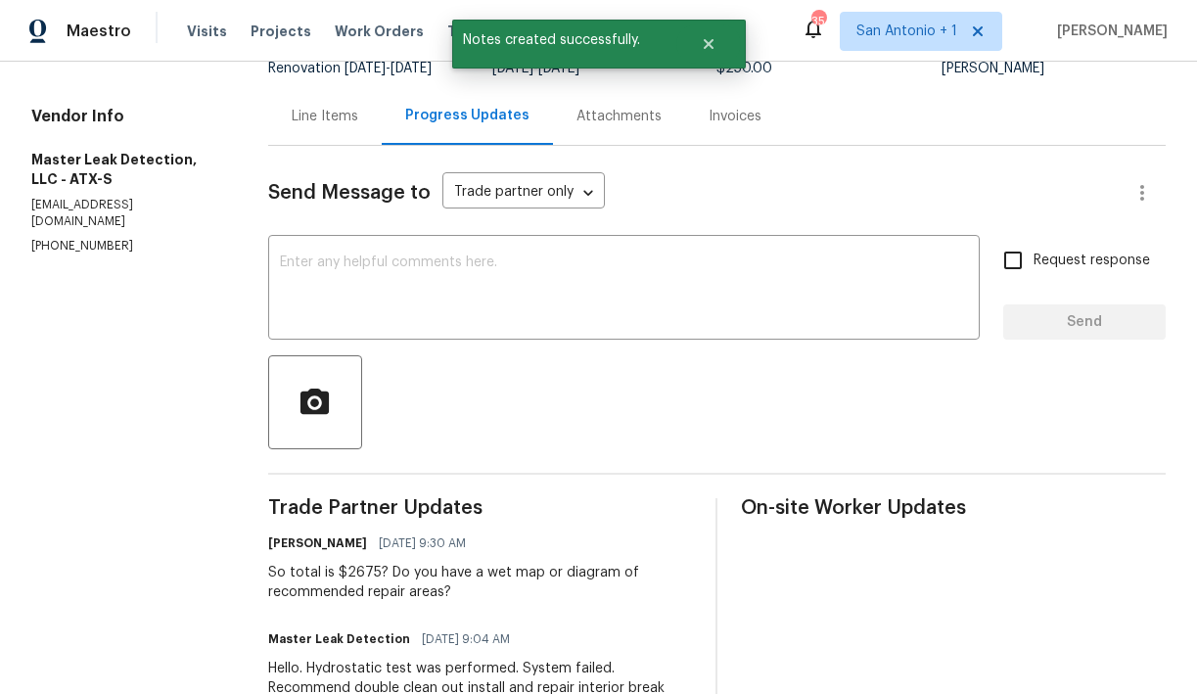
scroll to position [162, 0]
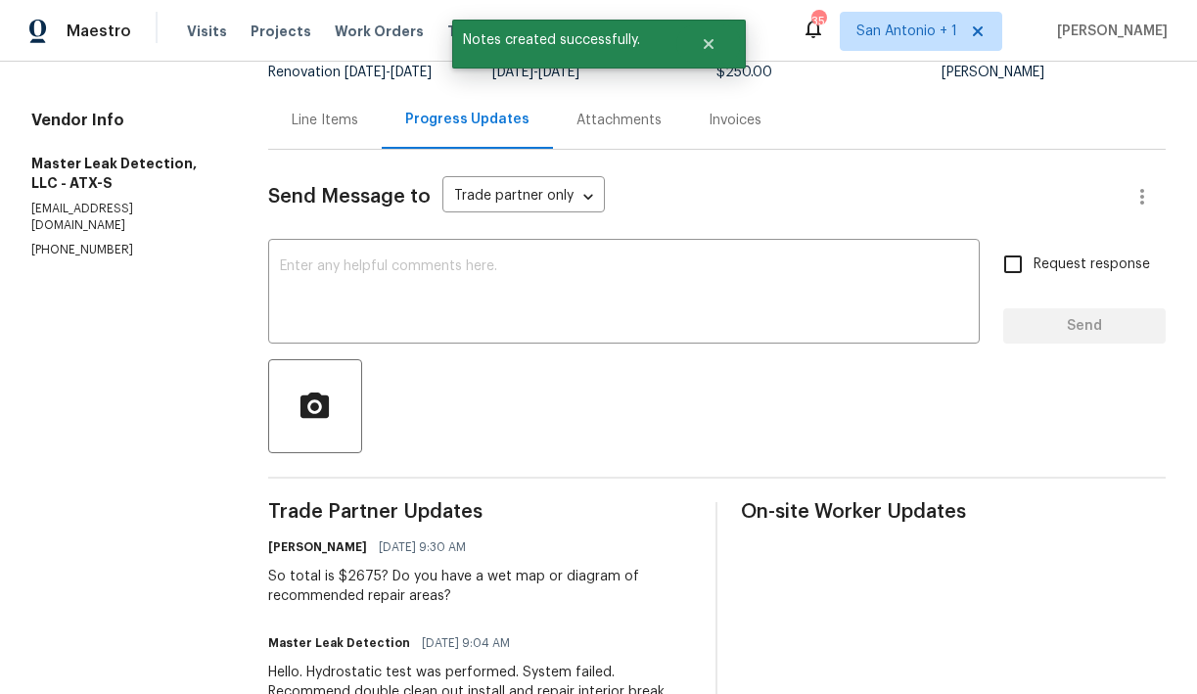
click at [337, 117] on div "Line Items" at bounding box center [325, 121] width 67 height 20
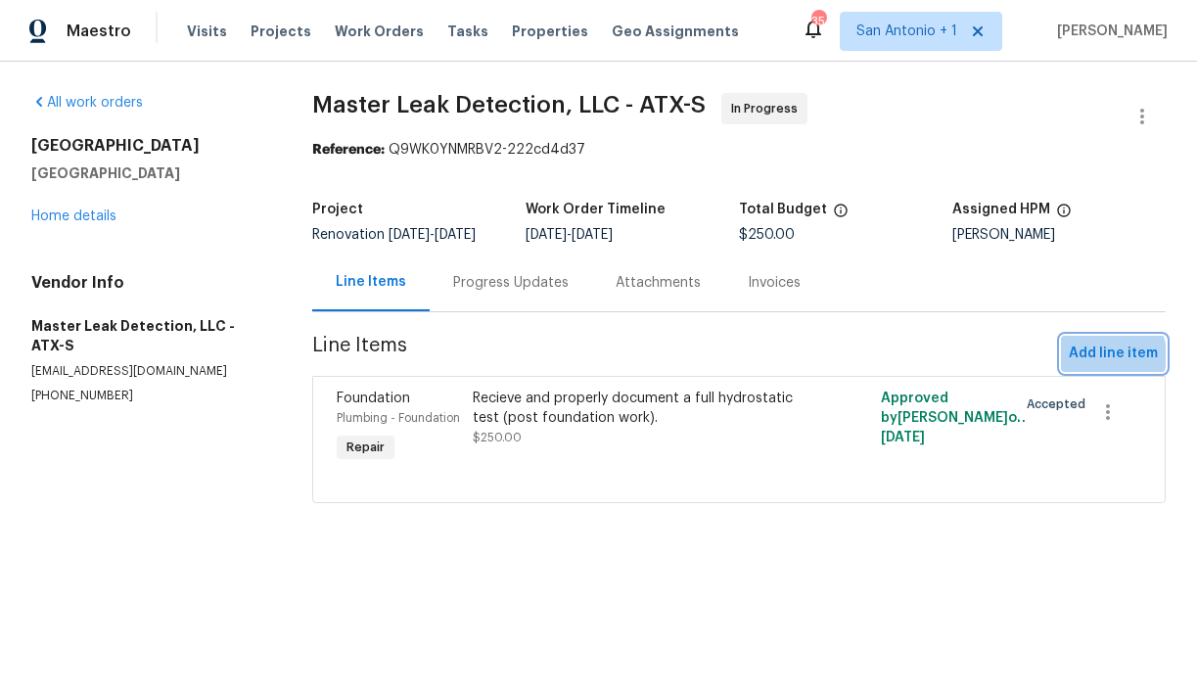
click at [1105, 366] on span "Add line item" at bounding box center [1113, 354] width 89 height 24
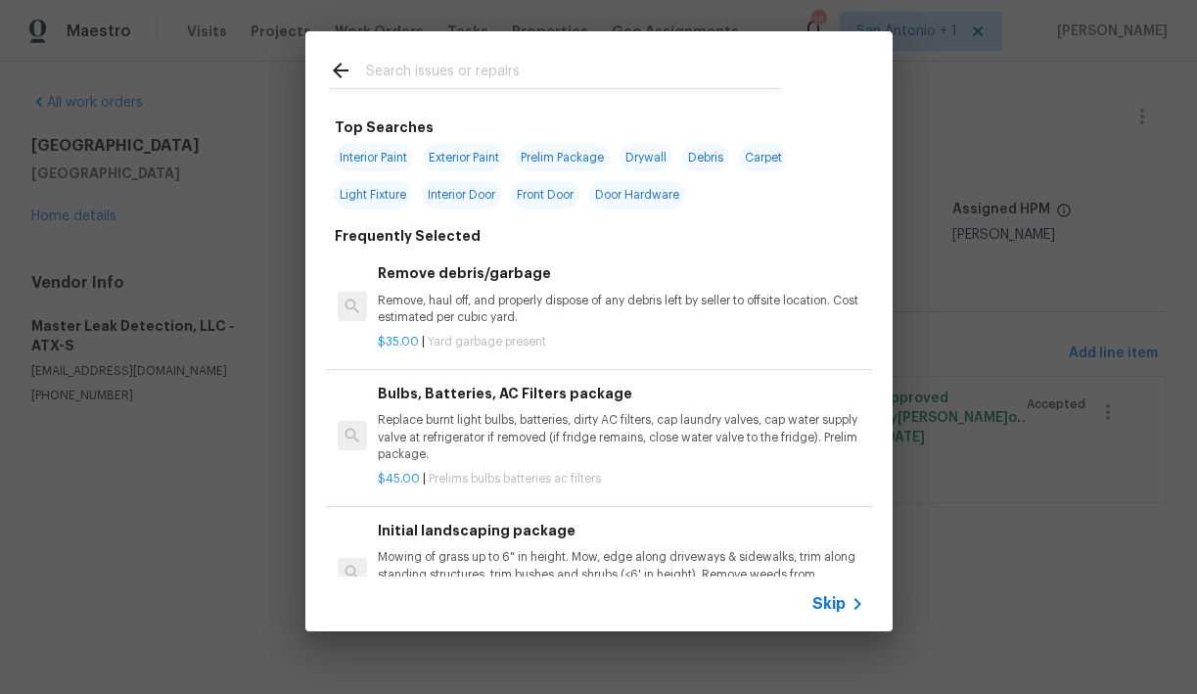
click at [490, 75] on input "text" at bounding box center [573, 73] width 415 height 29
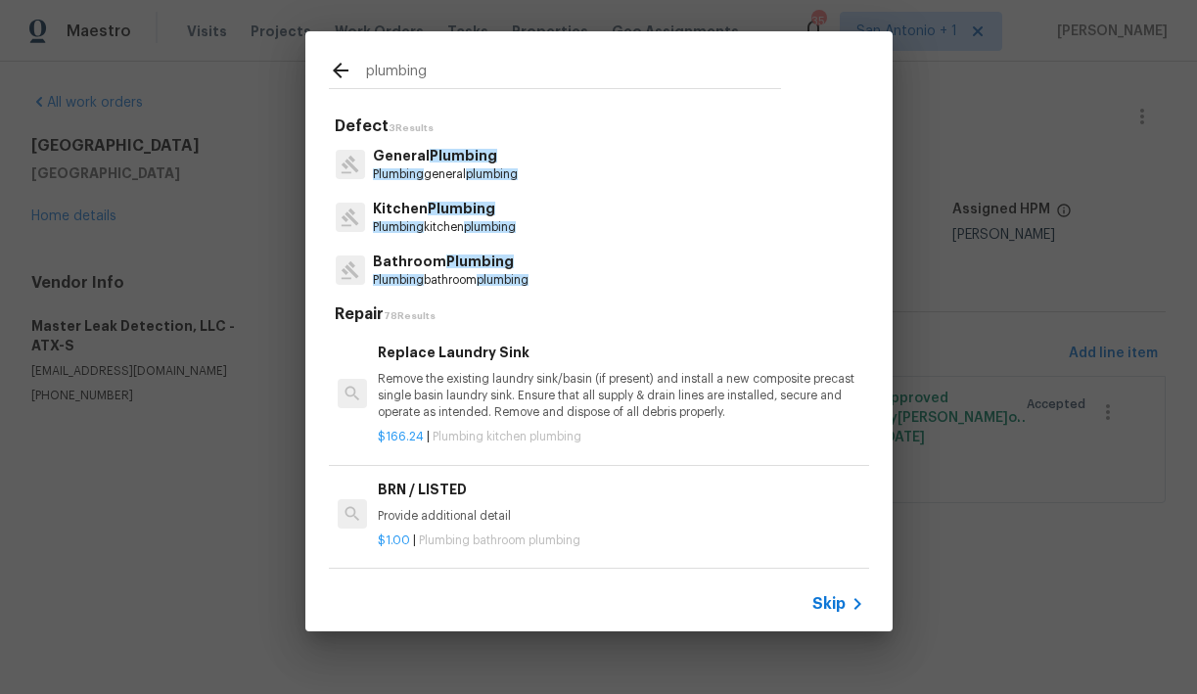
type input "plumbing"
click at [426, 169] on p "Plumbing general plumbing" at bounding box center [445, 174] width 145 height 17
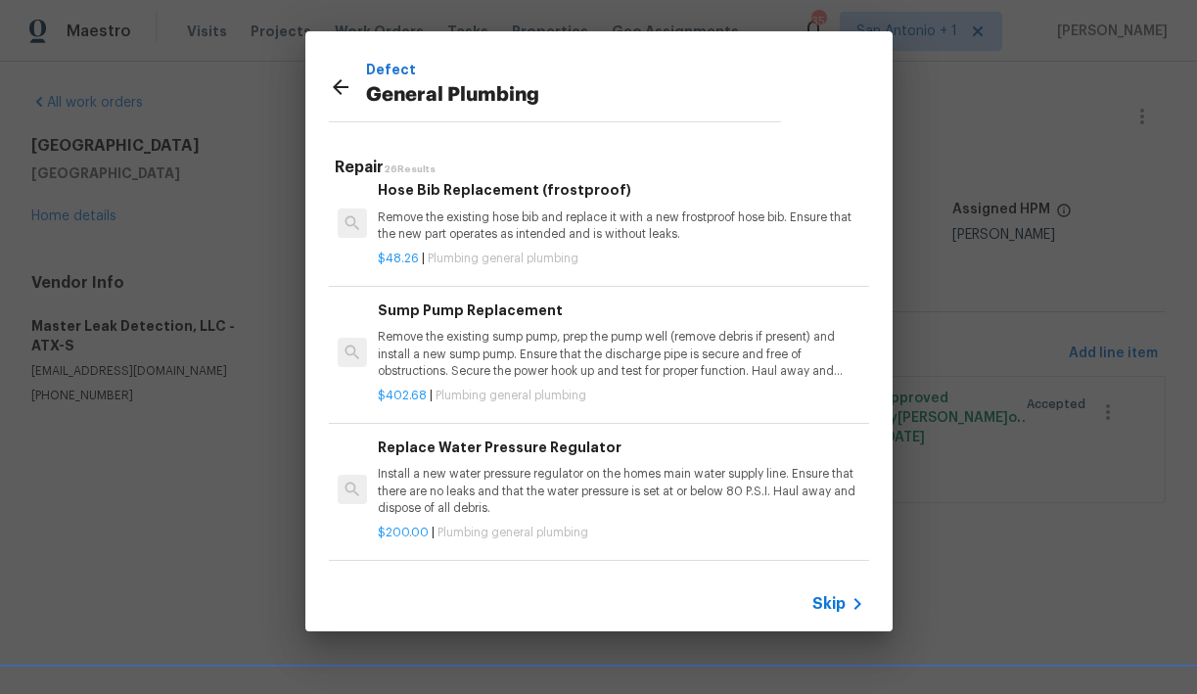
scroll to position [1774, 0]
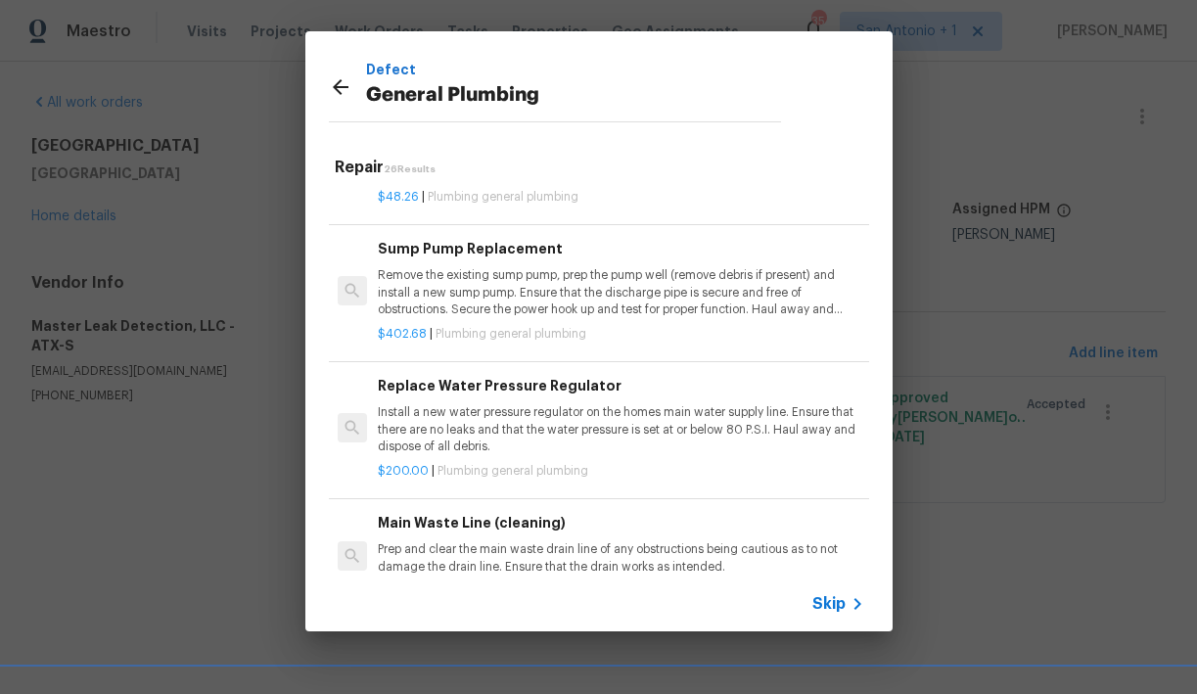
click at [339, 88] on icon at bounding box center [340, 86] width 23 height 23
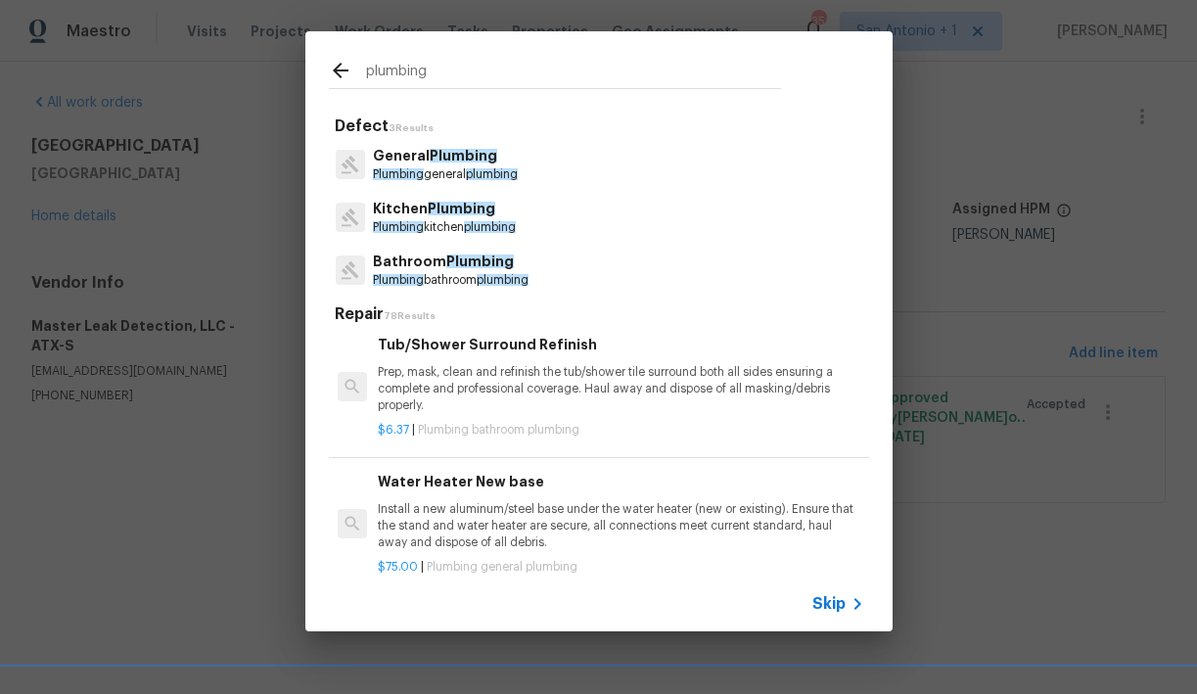
scroll to position [1707, 0]
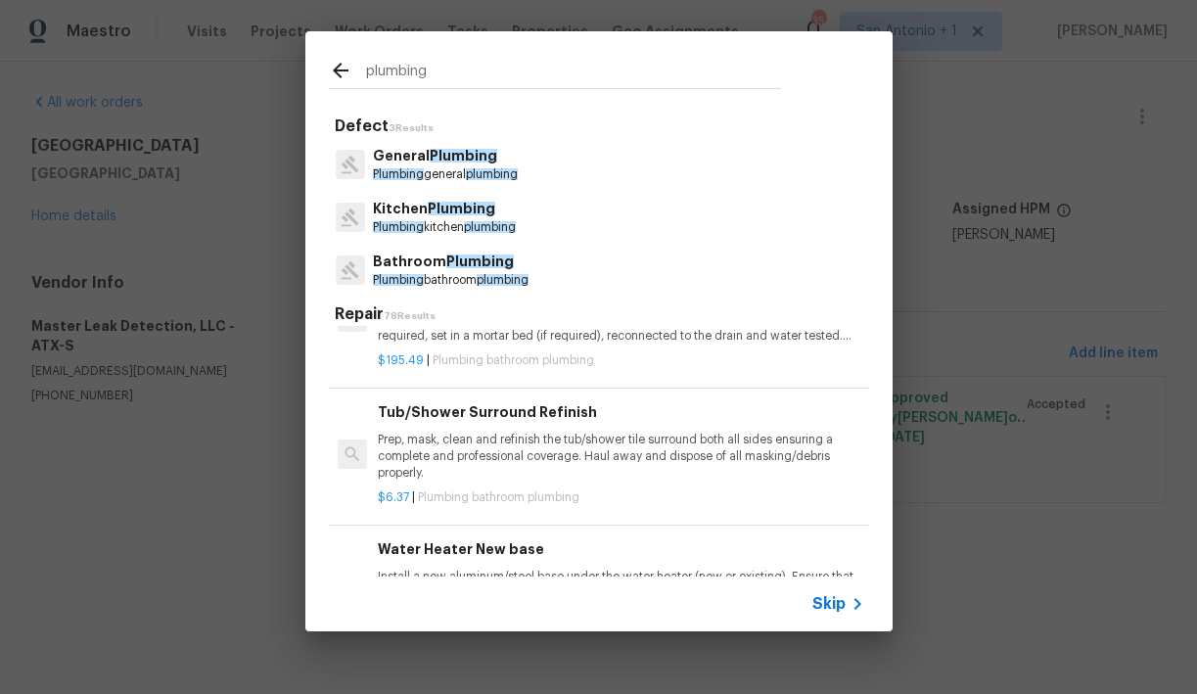
click at [431, 76] on input "plumbing" at bounding box center [573, 73] width 415 height 29
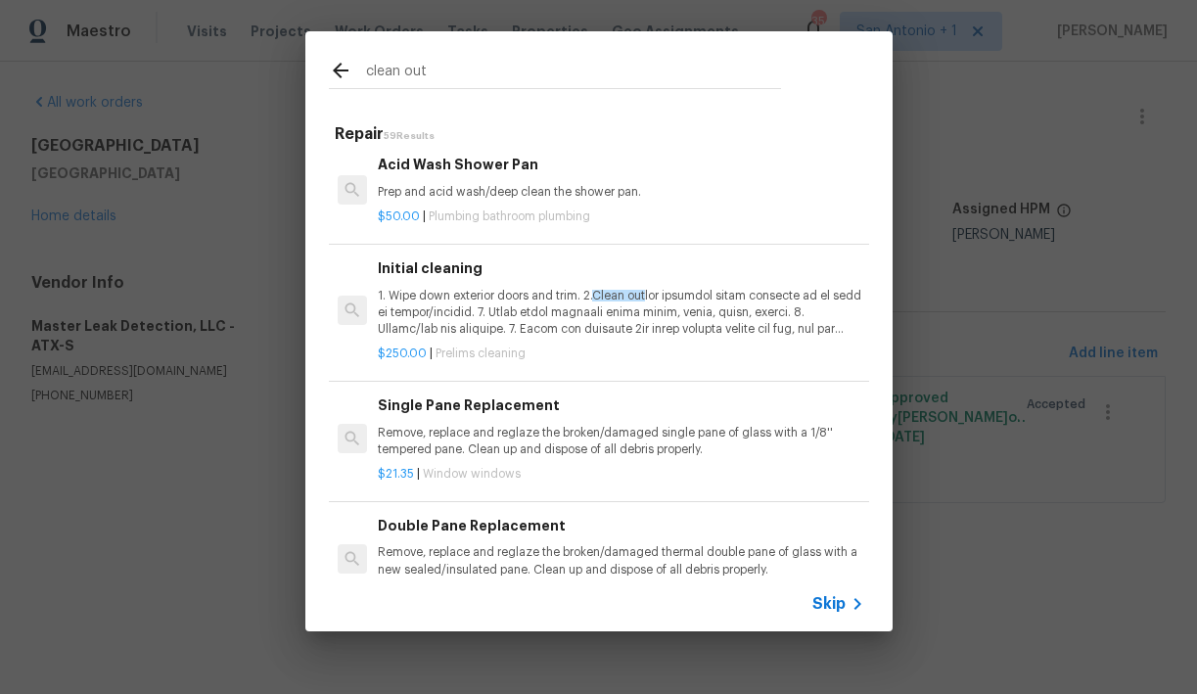
scroll to position [538, 0]
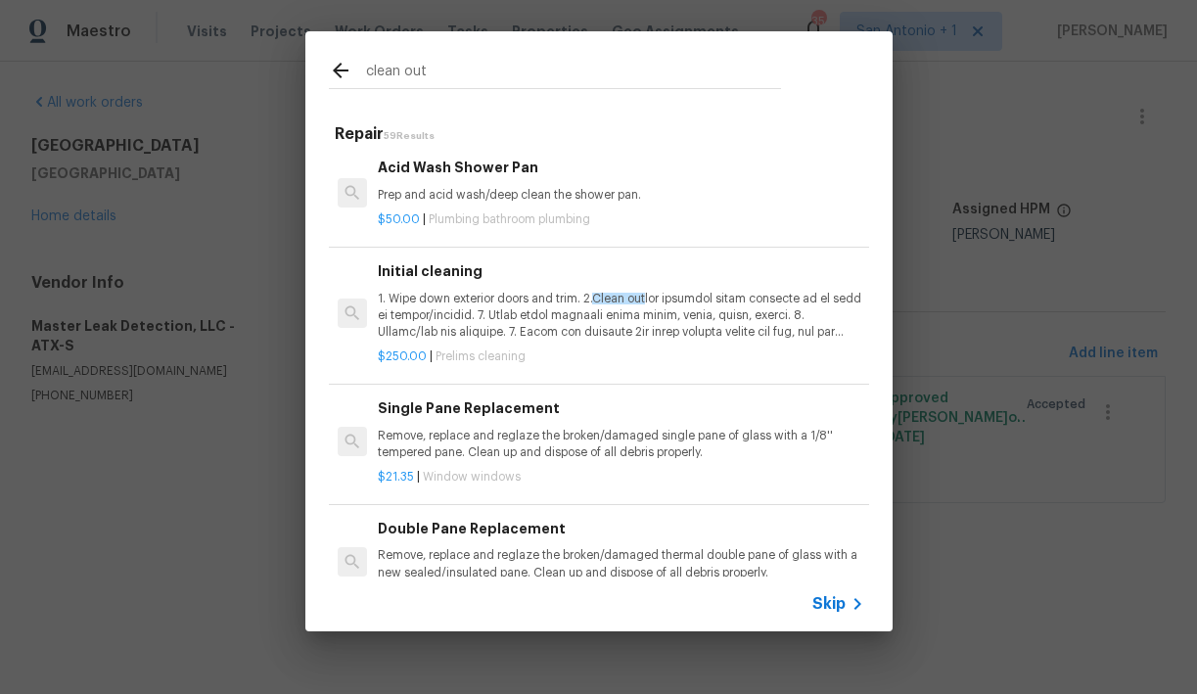
type input "clean out"
click at [272, 252] on div "clean out Repair 59 Results Clean Gutters Clean all debris from the gutter. The…" at bounding box center [598, 331] width 1197 height 663
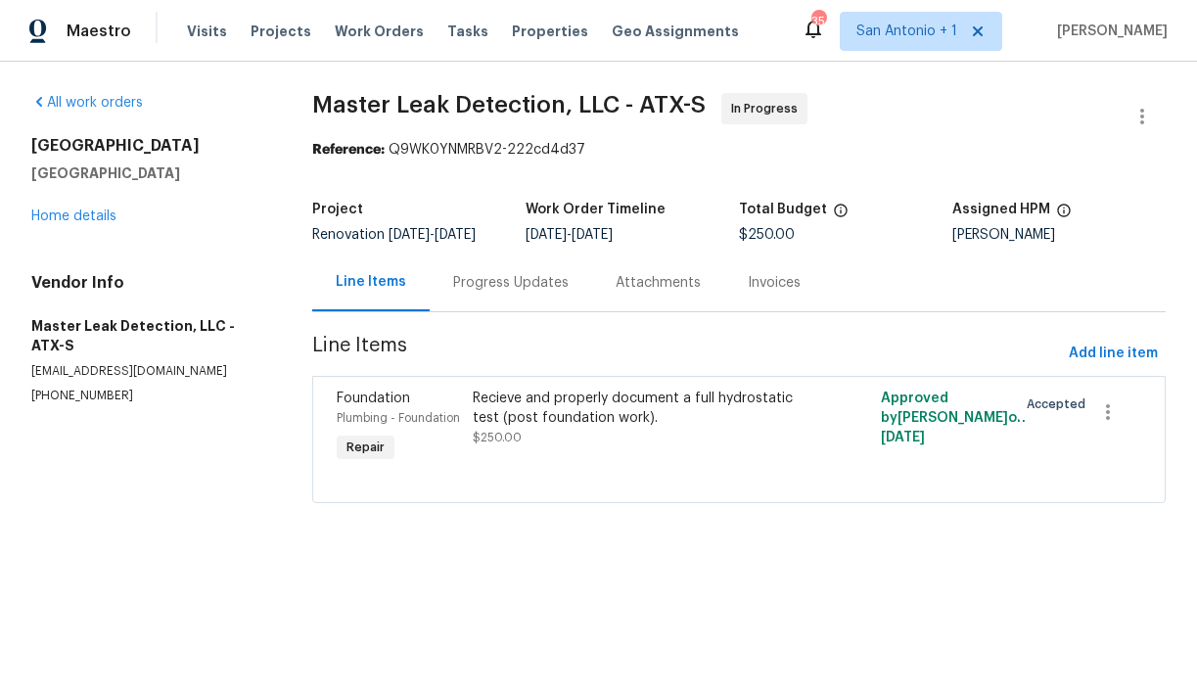
click at [508, 293] on div "Progress Updates" at bounding box center [510, 283] width 115 height 20
